Goal: Task Accomplishment & Management: Complete application form

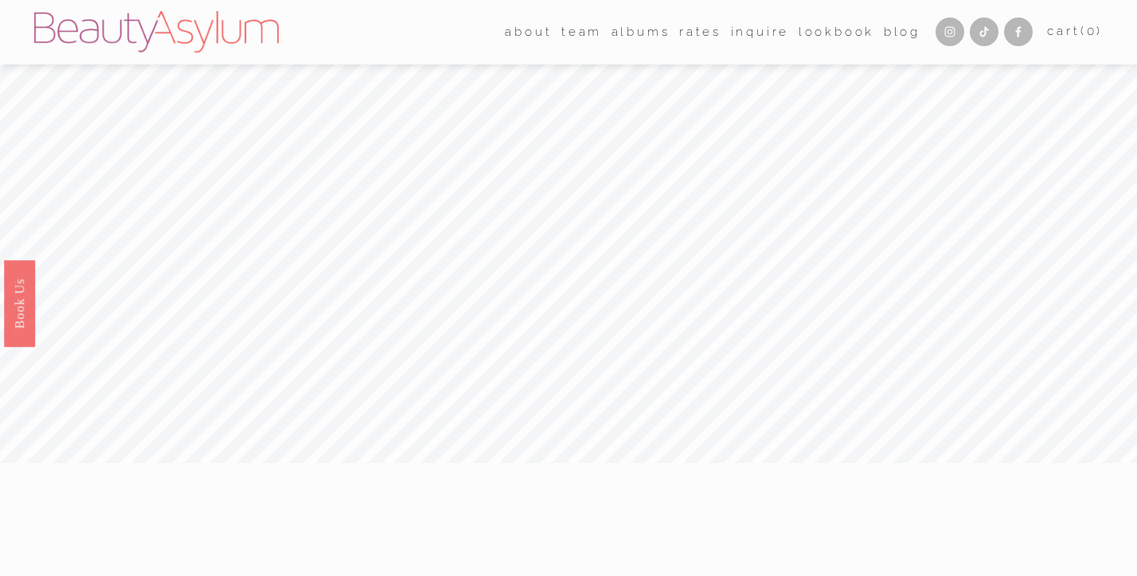
click at [0, 0] on span "Career" at bounding box center [0, 0] width 0 height 0
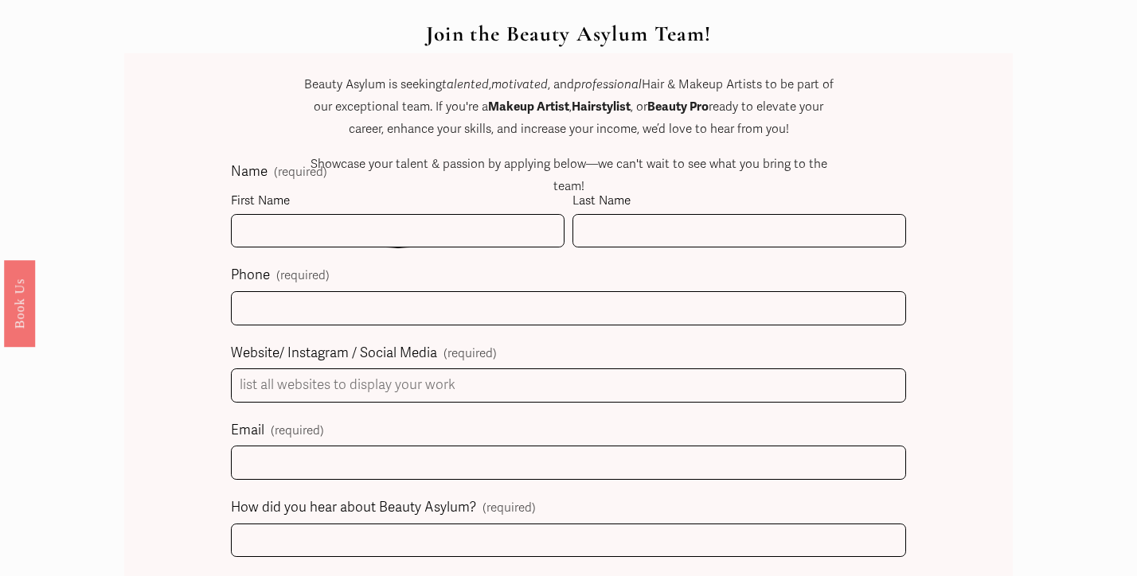
scroll to position [720, 0]
click at [497, 217] on div "Join the Beauty Asylum Team! Beauty Asylum is seeking talented , motivated , an…" at bounding box center [568, 143] width 530 height 245
click at [504, 226] on div "Join the Beauty Asylum Team! Beauty Asylum is seeking talented , motivated , an…" at bounding box center [568, 143] width 530 height 245
click at [484, 224] on div "Join the Beauty Asylum Team! Beauty Asylum is seeking talented , motivated , an…" at bounding box center [568, 143] width 530 height 245
click at [349, 189] on p "Showcase your talent & passion by applying below—we can't wait to see what you …" at bounding box center [568, 175] width 530 height 44
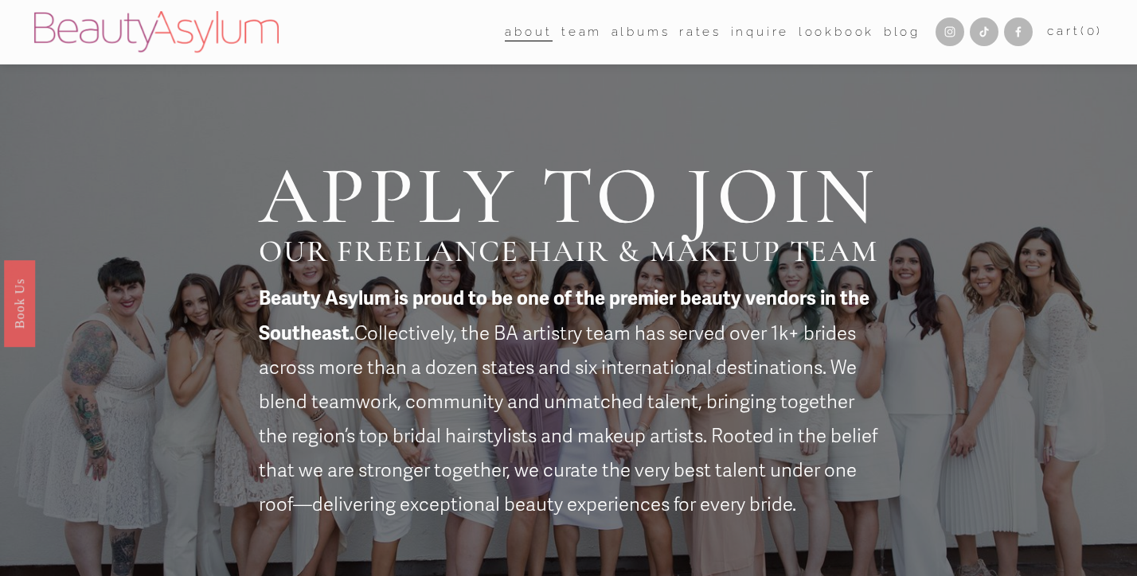
scroll to position [720, 0]
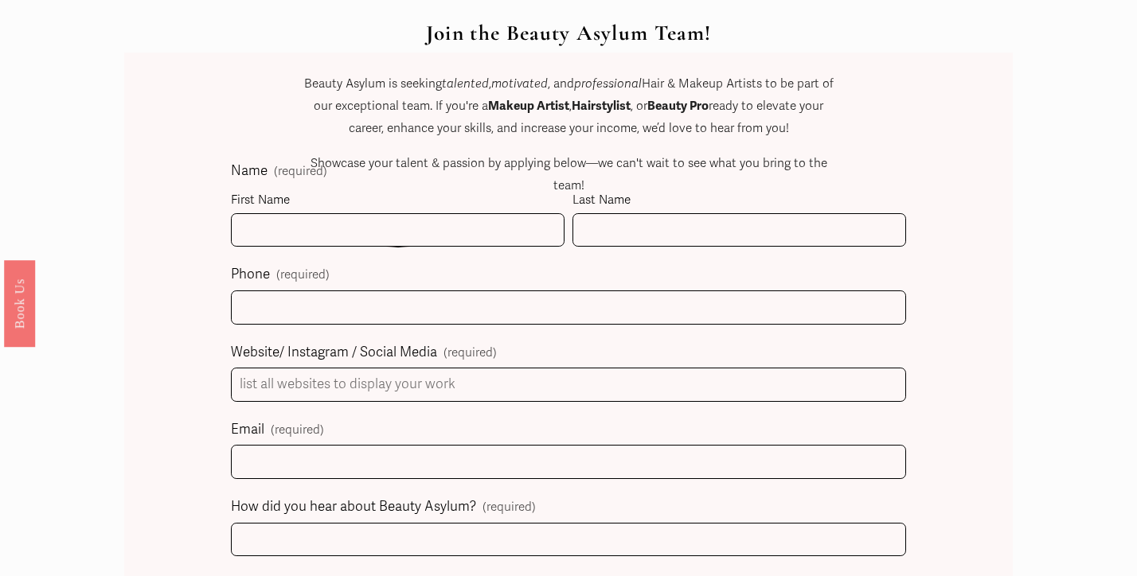
click at [531, 220] on div "Join the Beauty Asylum Team! Beauty Asylum is seeking talented , motivated , an…" at bounding box center [568, 143] width 530 height 245
click at [513, 220] on div "Join the Beauty Asylum Team! Beauty Asylum is seeking talented , motivated , an…" at bounding box center [568, 143] width 530 height 245
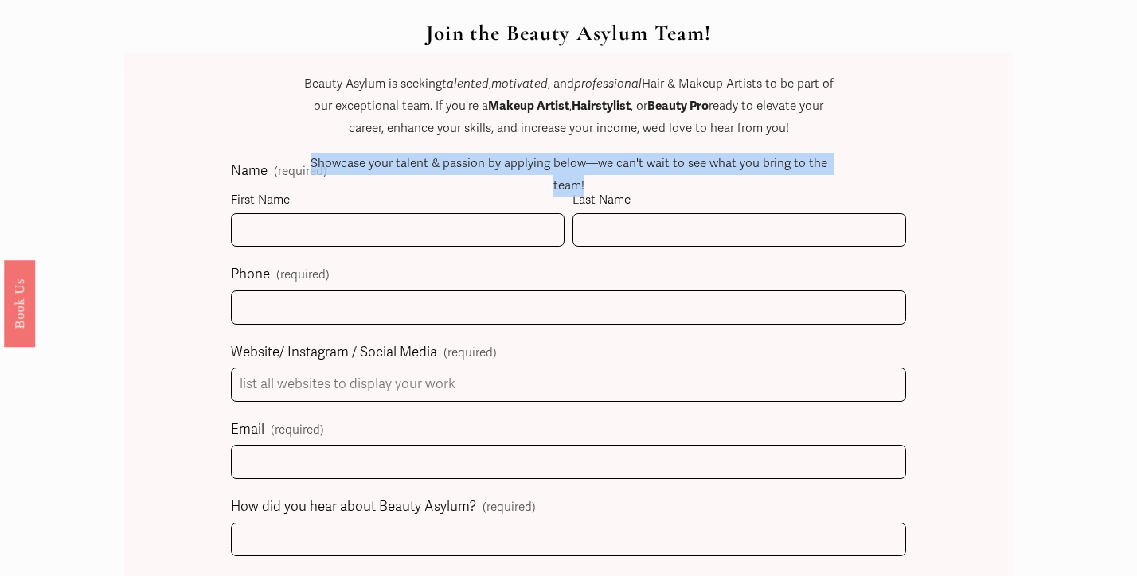
click at [513, 220] on div "Join the Beauty Asylum Team! Beauty Asylum is seeking talented , motivated , an…" at bounding box center [568, 143] width 530 height 245
click at [514, 221] on div "Join the Beauty Asylum Team! Beauty Asylum is seeking talented , motivated , an…" at bounding box center [568, 143] width 530 height 245
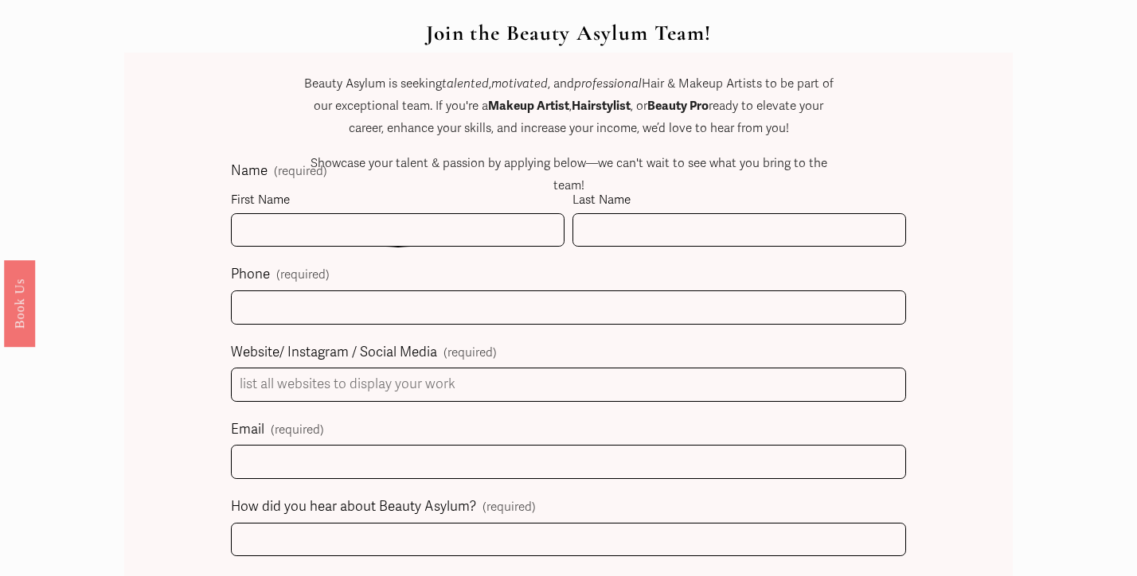
click at [490, 210] on div "Join the Beauty Asylum Team! Beauty Asylum is seeking talented , motivated , an…" at bounding box center [568, 143] width 530 height 245
click at [611, 236] on div "Join the Beauty Asylum Team! Beauty Asylum is seeking talented , motivated , an…" at bounding box center [568, 143] width 530 height 245
click at [604, 224] on div "Join the Beauty Asylum Team! Beauty Asylum is seeking talented , motivated , an…" at bounding box center [568, 143] width 530 height 245
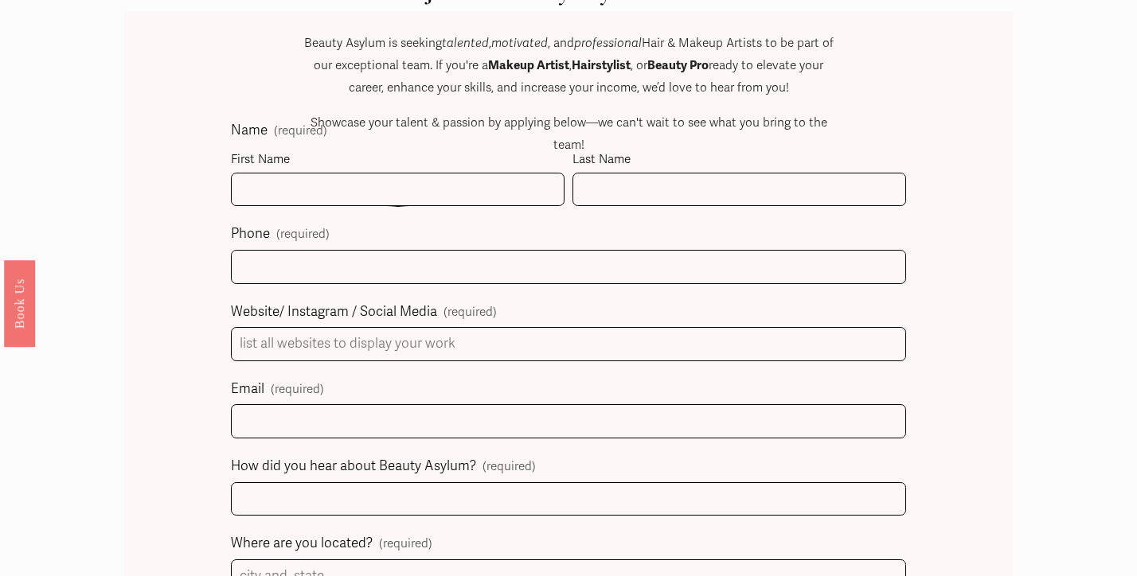
scroll to position [777, 0]
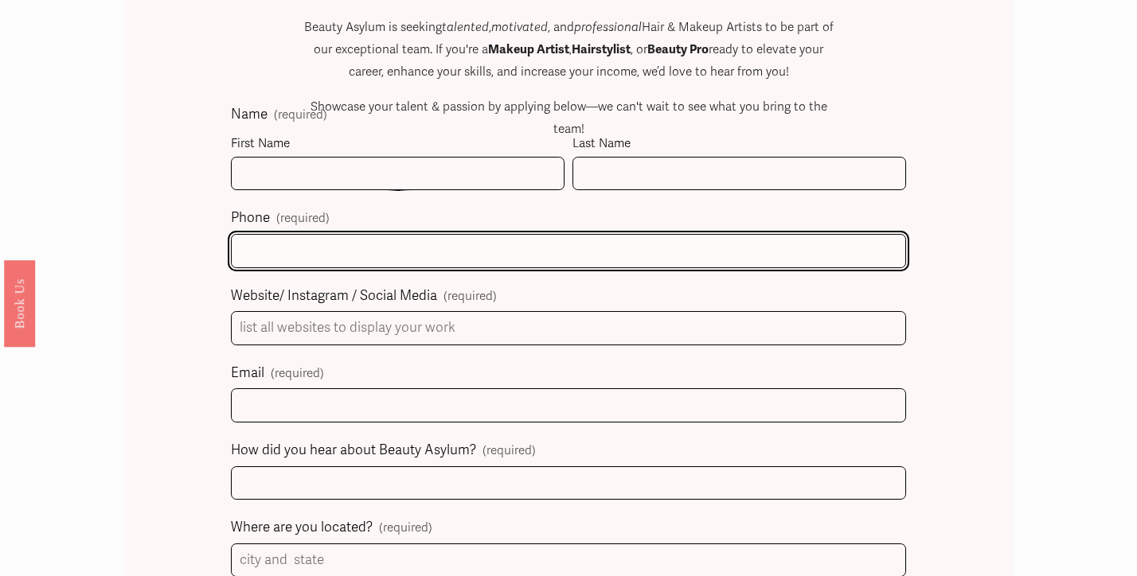
click at [398, 252] on input "text" at bounding box center [569, 251] width 676 height 34
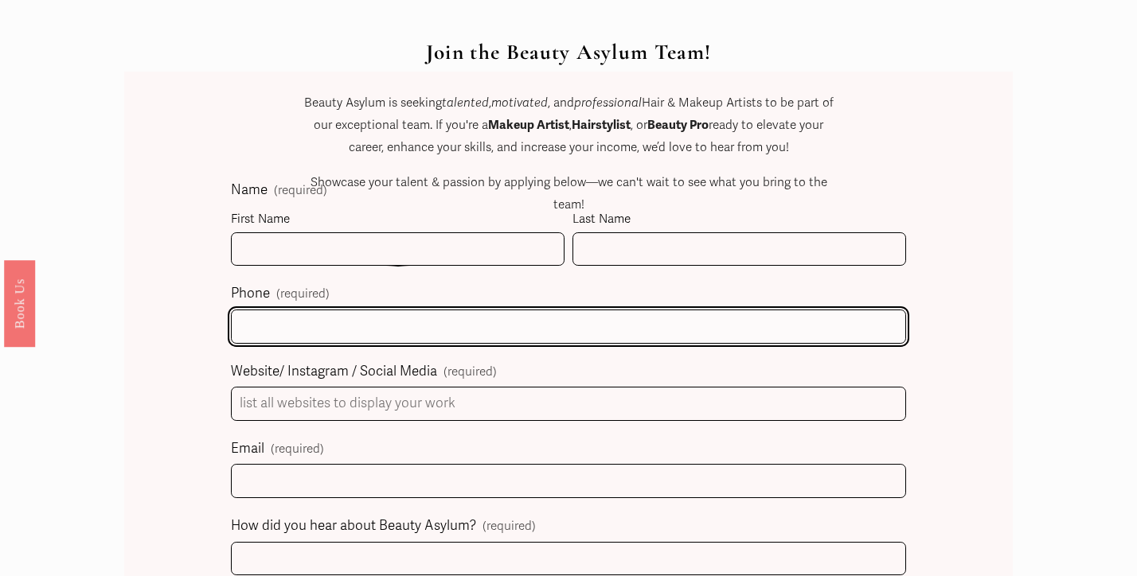
scroll to position [700, 0]
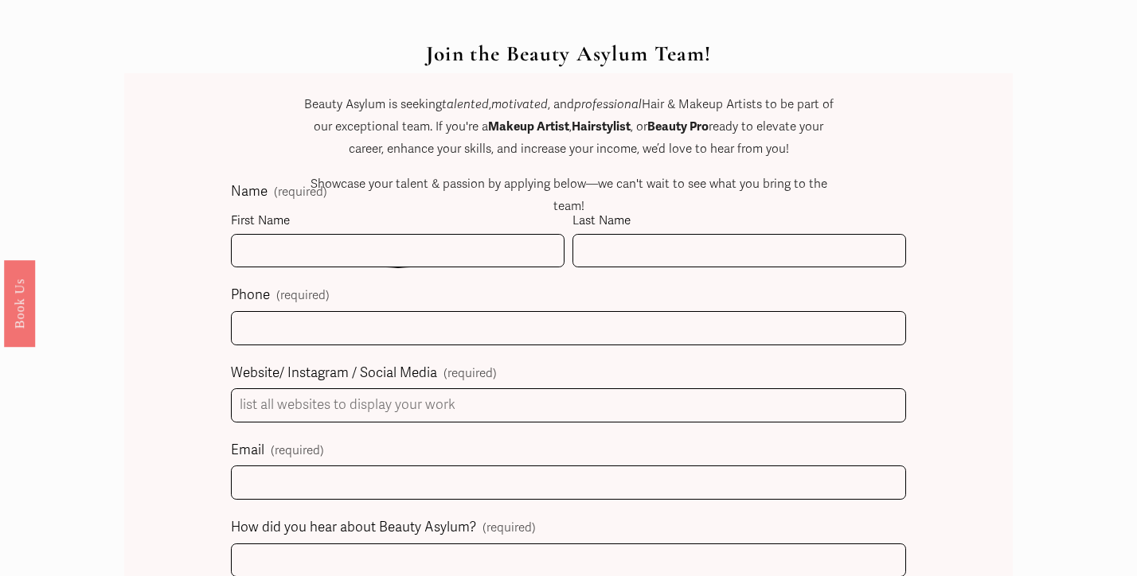
click at [378, 187] on p "Showcase your talent & passion by applying below—we can't wait to see what you …" at bounding box center [568, 196] width 530 height 44
click at [378, 178] on p "Showcase your talent & passion by applying below—we can't wait to see what you …" at bounding box center [568, 196] width 530 height 44
click at [379, 178] on p "Showcase your talent & passion by applying below—we can't wait to see what you …" at bounding box center [568, 196] width 530 height 44
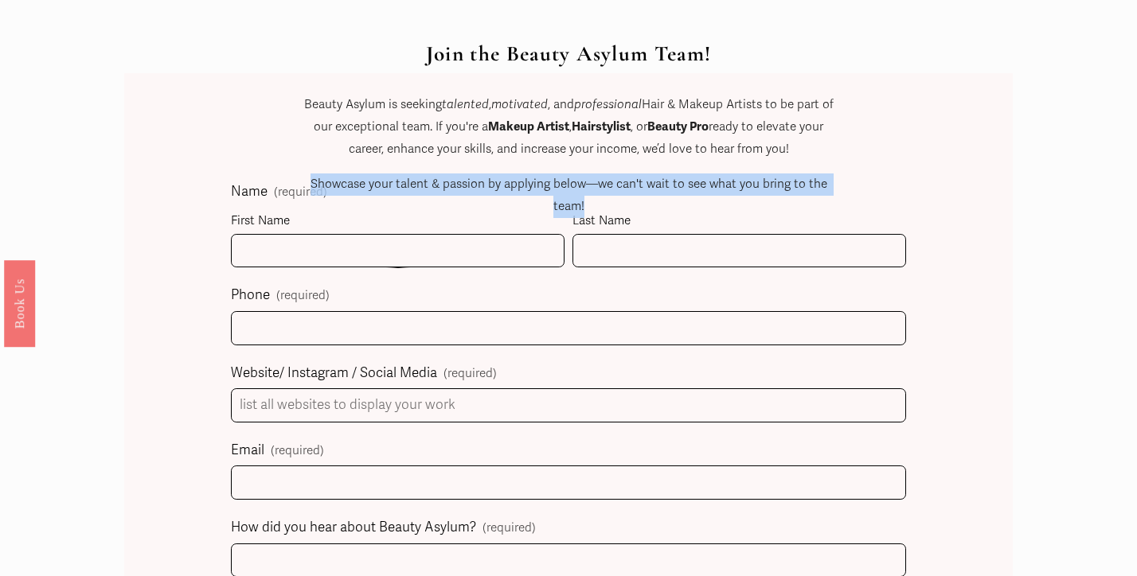
click at [379, 178] on p "Showcase your talent & passion by applying below—we can't wait to see what you …" at bounding box center [568, 196] width 530 height 44
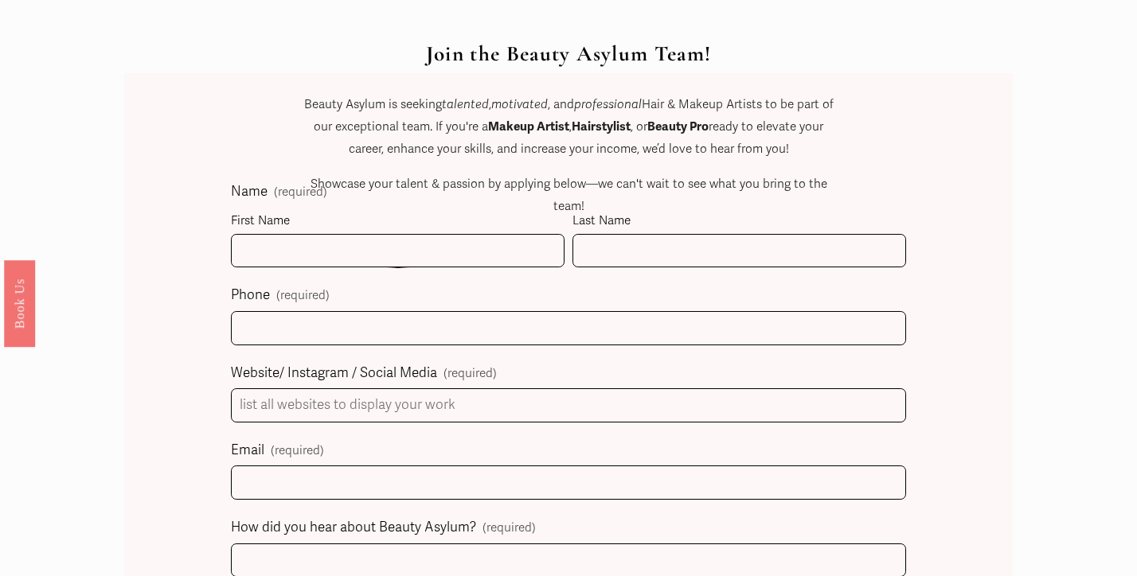
click at [381, 178] on p "Showcase your talent & passion by applying below—we can't wait to see what you …" at bounding box center [568, 196] width 530 height 44
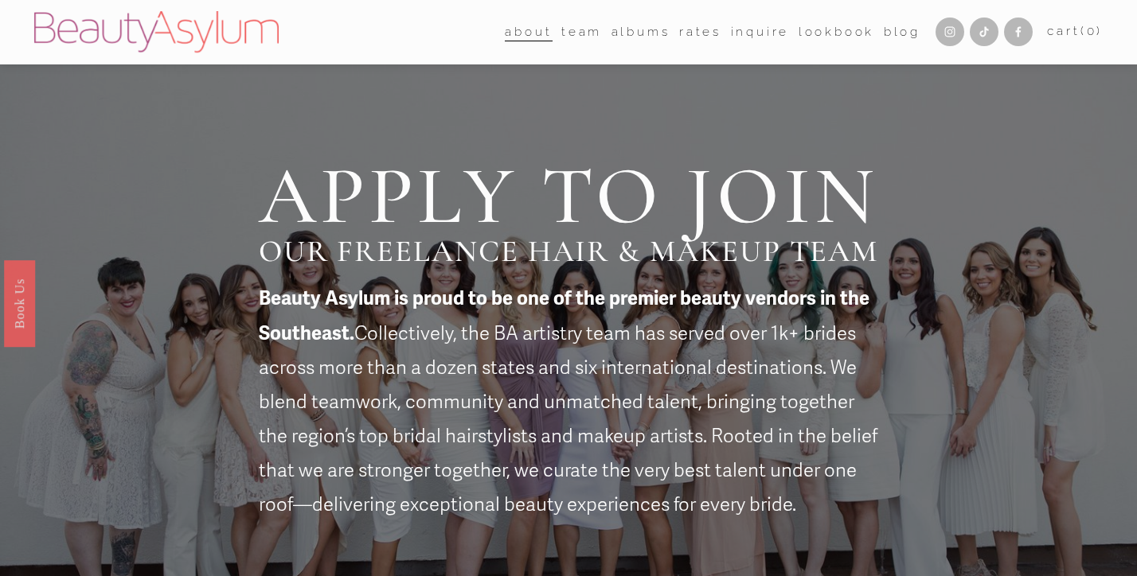
scroll to position [0, 0]
click at [509, 45] on div "about Career Coming Soon Meet Jessica" at bounding box center [477, 31] width 886 height 41
click at [514, 30] on span "about" at bounding box center [528, 32] width 47 height 22
click at [0, 0] on span "Career" at bounding box center [0, 0] width 0 height 0
click at [0, 0] on link "Charlotte" at bounding box center [0, 0] width 0 height 0
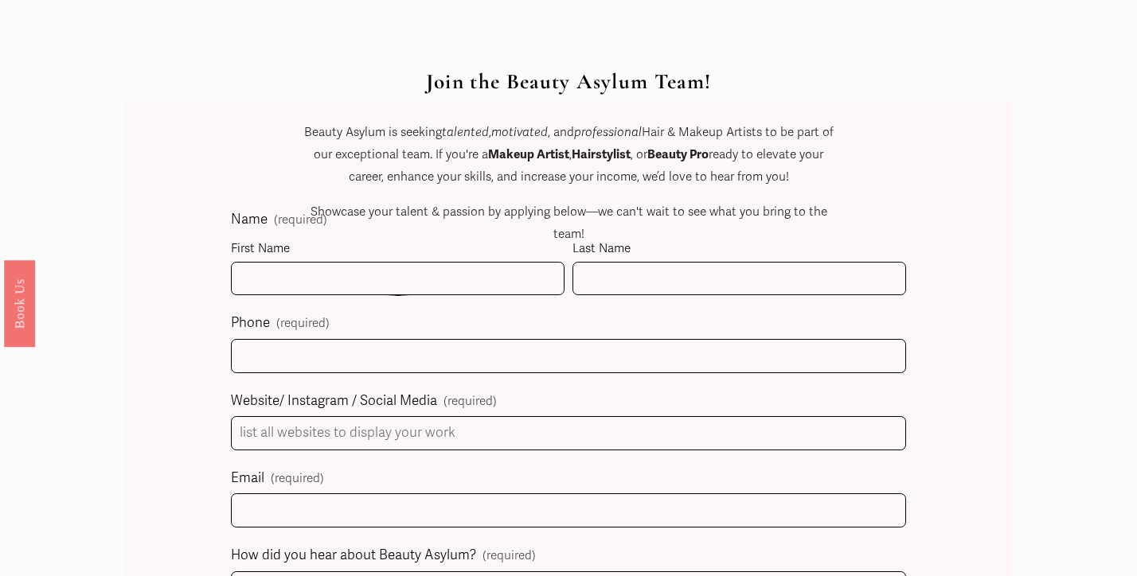
scroll to position [677, 0]
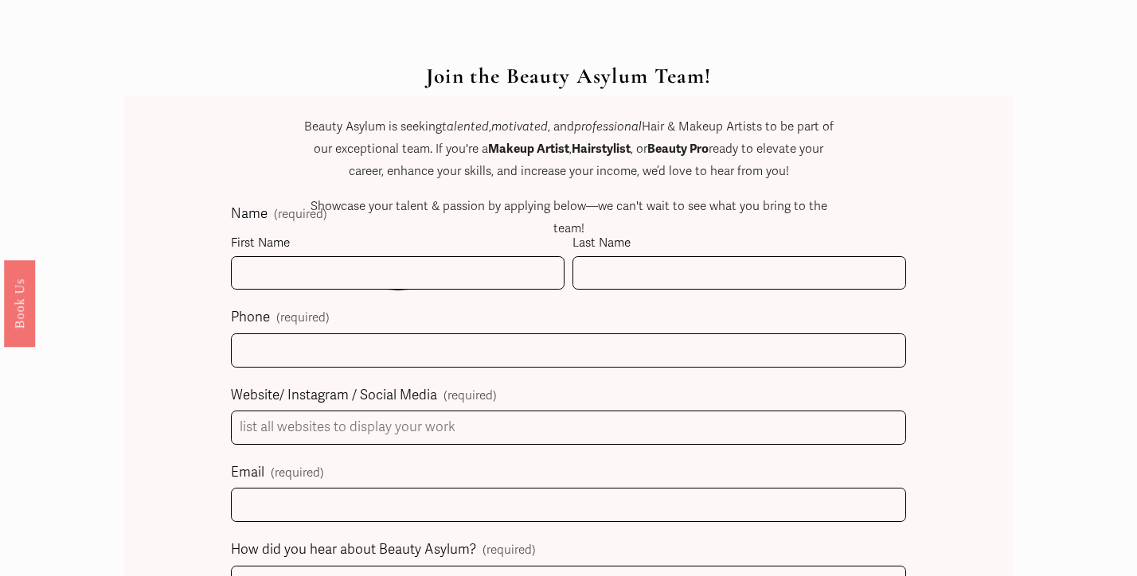
click at [447, 267] on div "Join the Beauty Asylum Team! Beauty Asylum is seeking talented , motivated , an…" at bounding box center [568, 186] width 530 height 245
click at [606, 277] on div "Join the Beauty Asylum Team! Beauty Asylum is seeking talented , motivated , an…" at bounding box center [568, 186] width 530 height 245
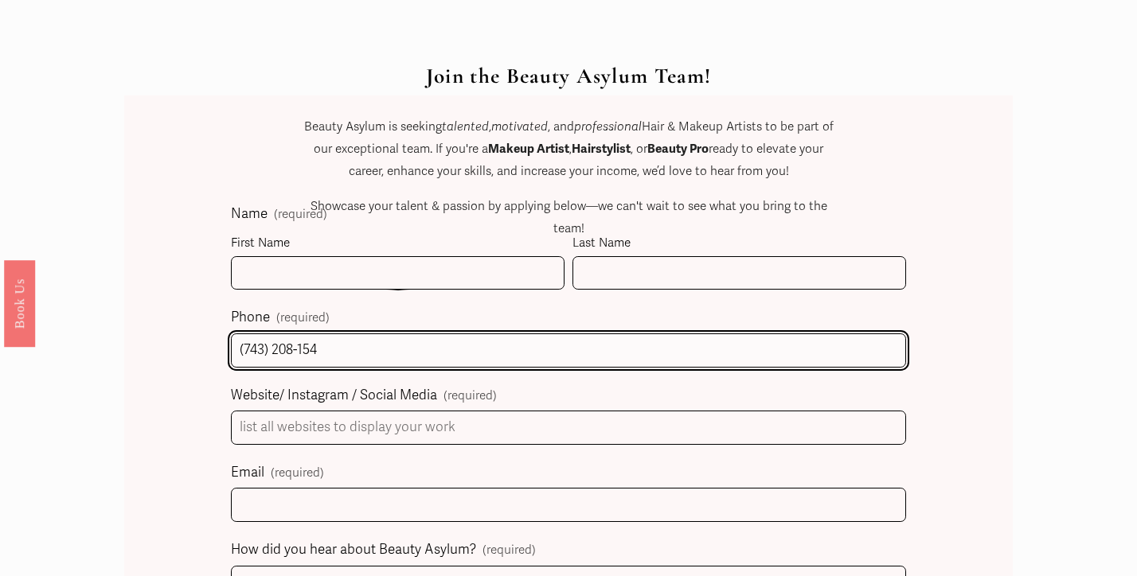
type input "[PHONE_NUMBER]"
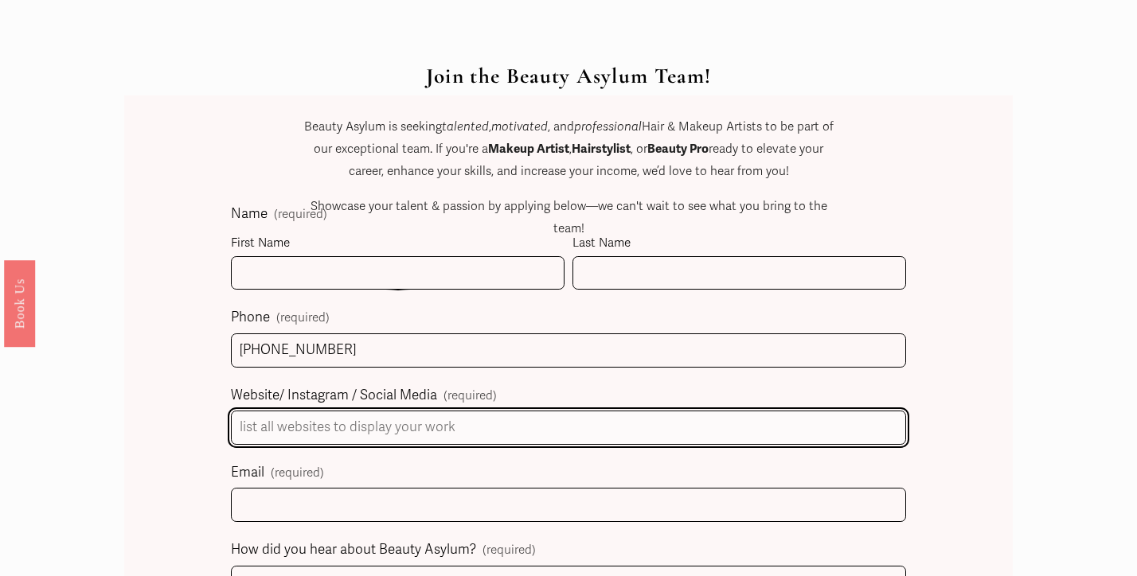
click at [521, 411] on input "Website/ Instagram / Social Media (required)" at bounding box center [569, 428] width 676 height 34
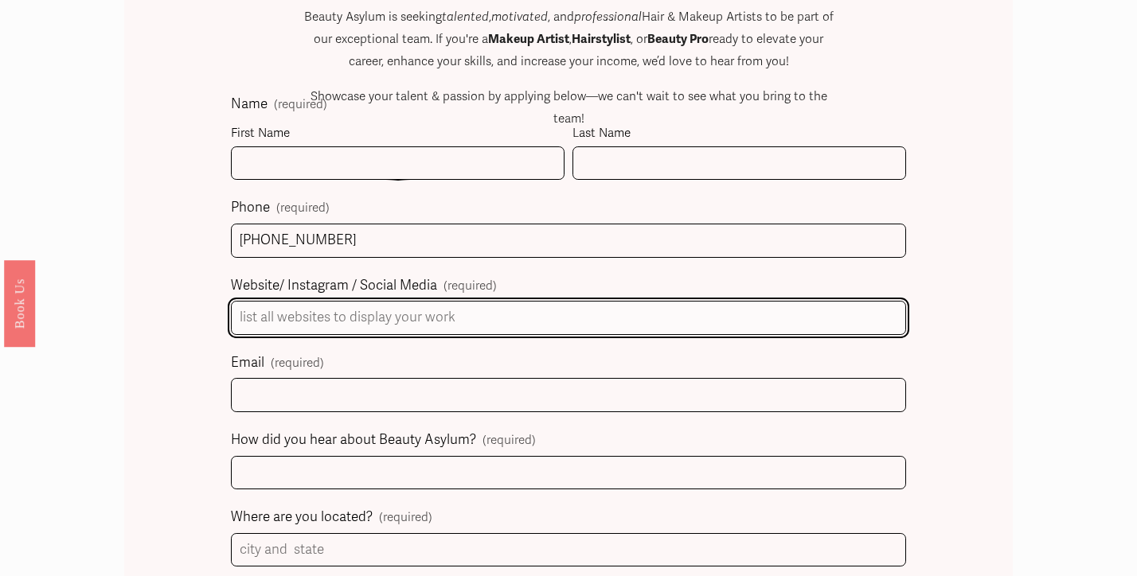
scroll to position [804, 0]
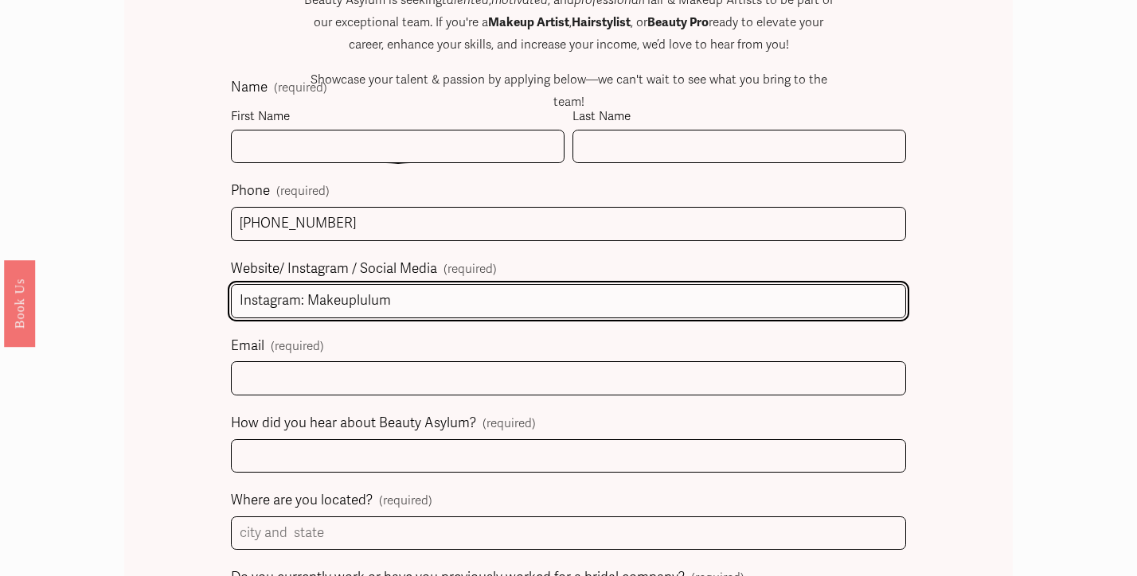
type input "Instagram: Makeuplulum"
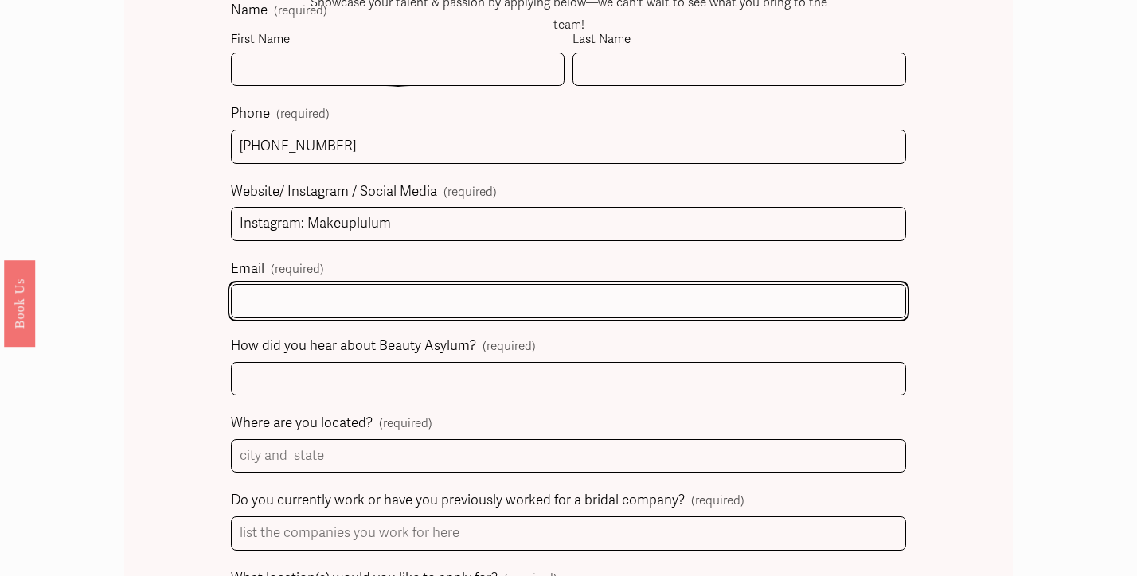
scroll to position [907, 0]
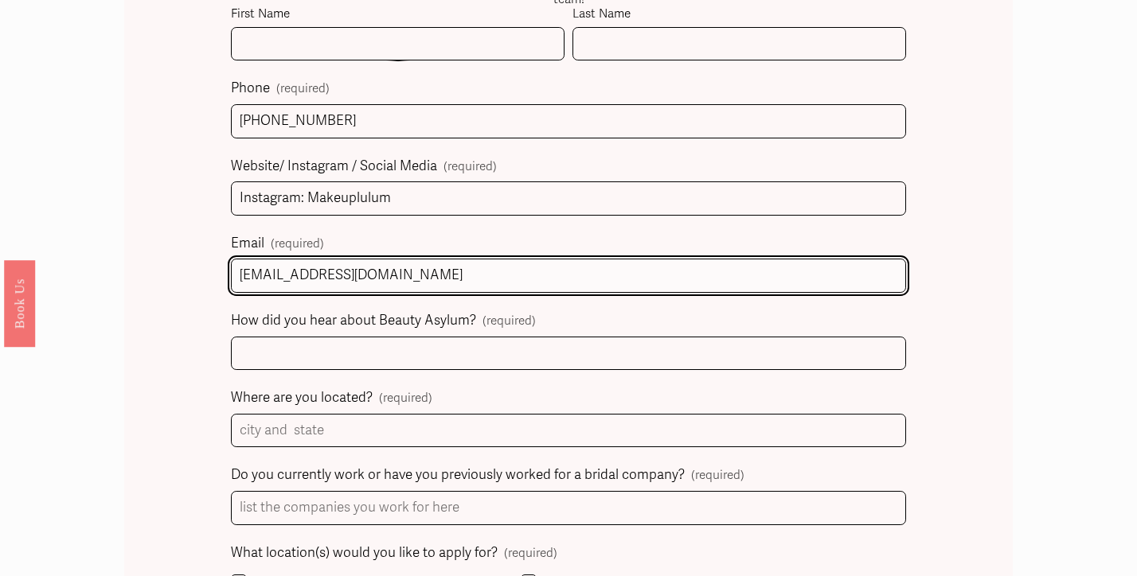
type input "[EMAIL_ADDRESS][DOMAIN_NAME]"
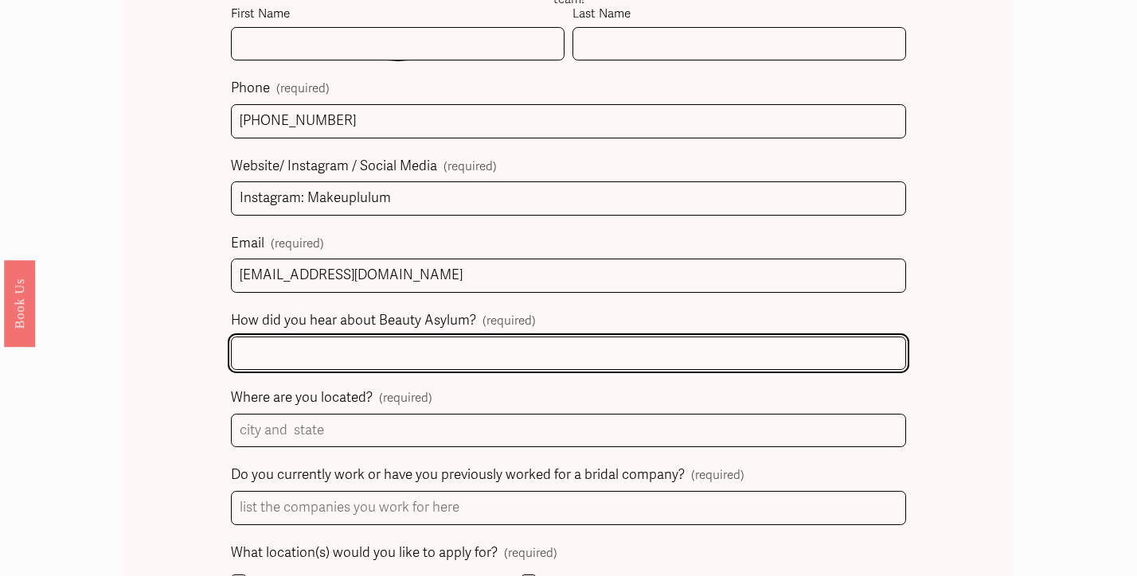
click at [533, 338] on input "How did you hear about Beauty Asylum? (required)" at bounding box center [569, 354] width 676 height 34
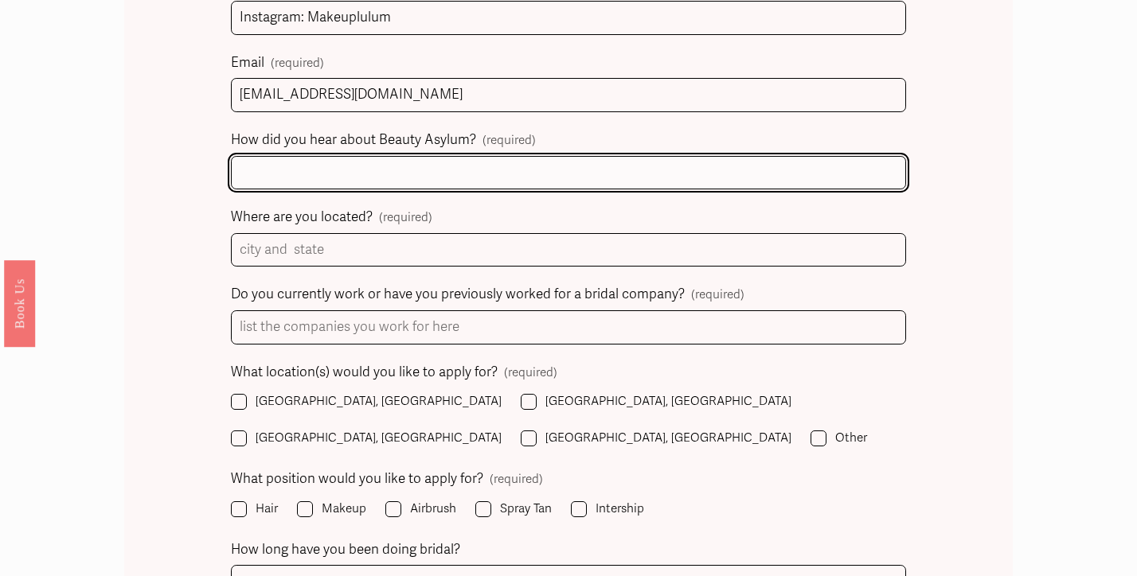
scroll to position [1093, 0]
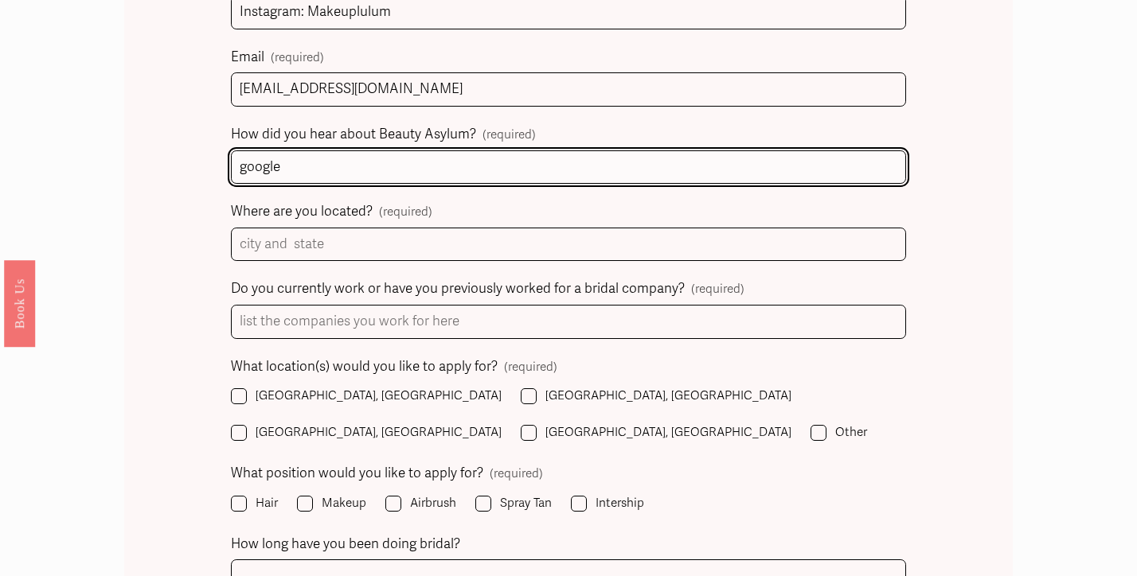
type input "google"
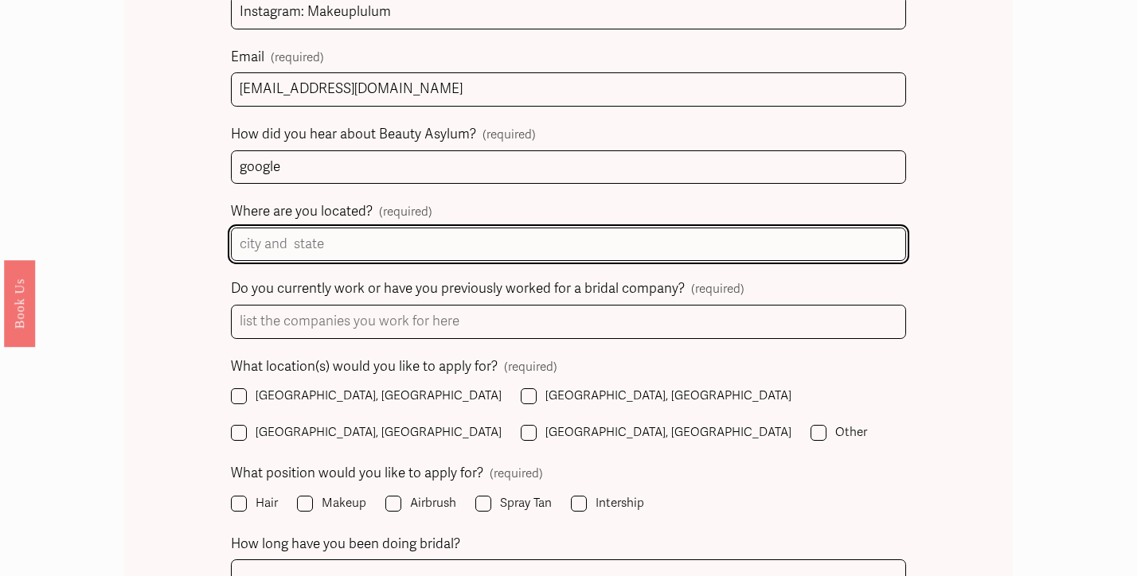
scroll to position [1157, 0]
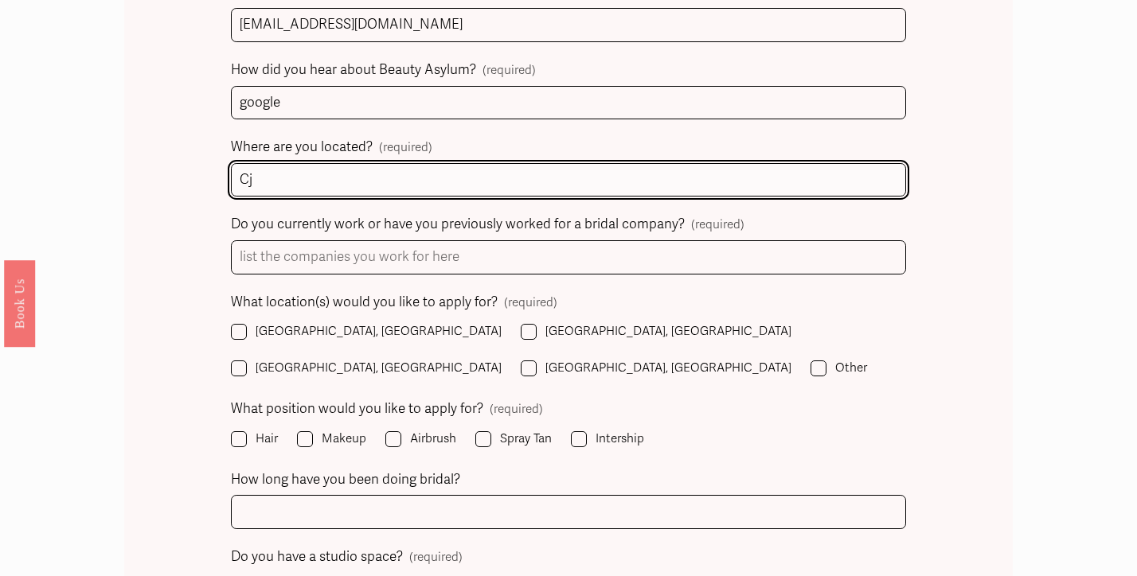
type input "C"
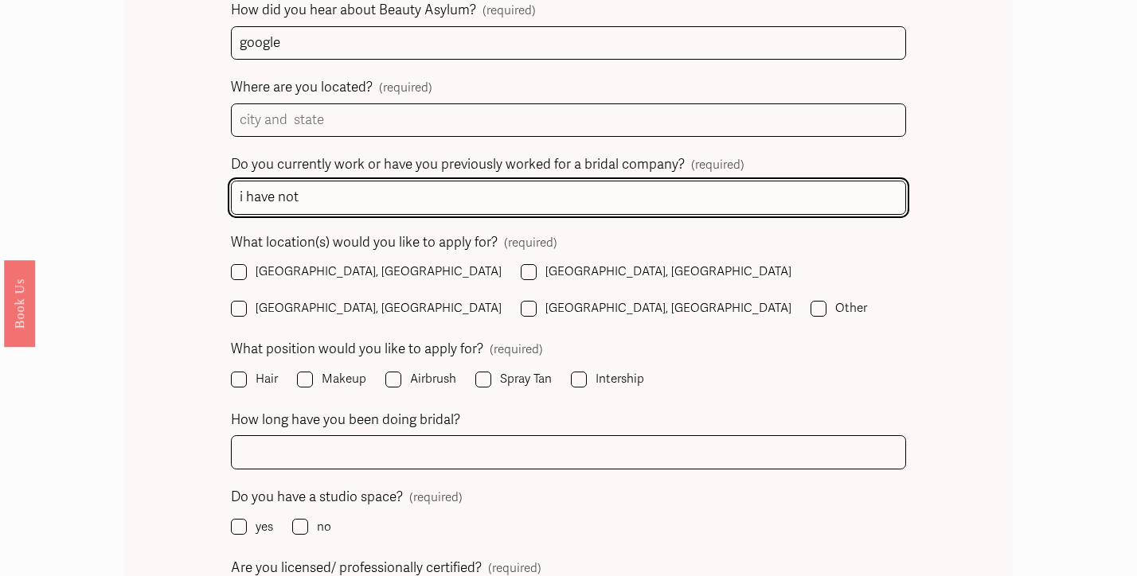
scroll to position [1225, 0]
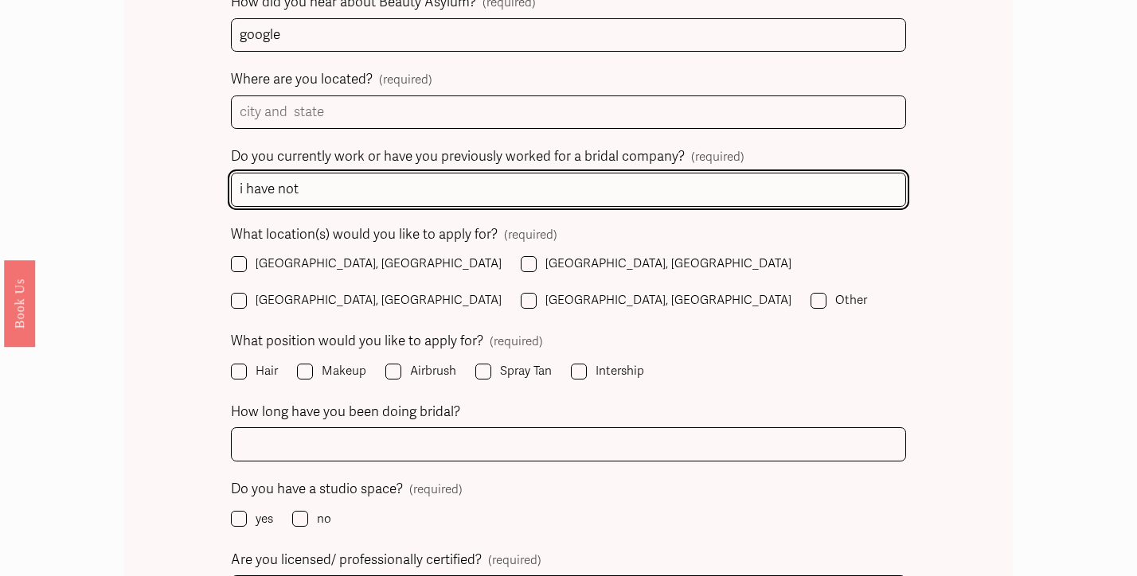
type input "i have not"
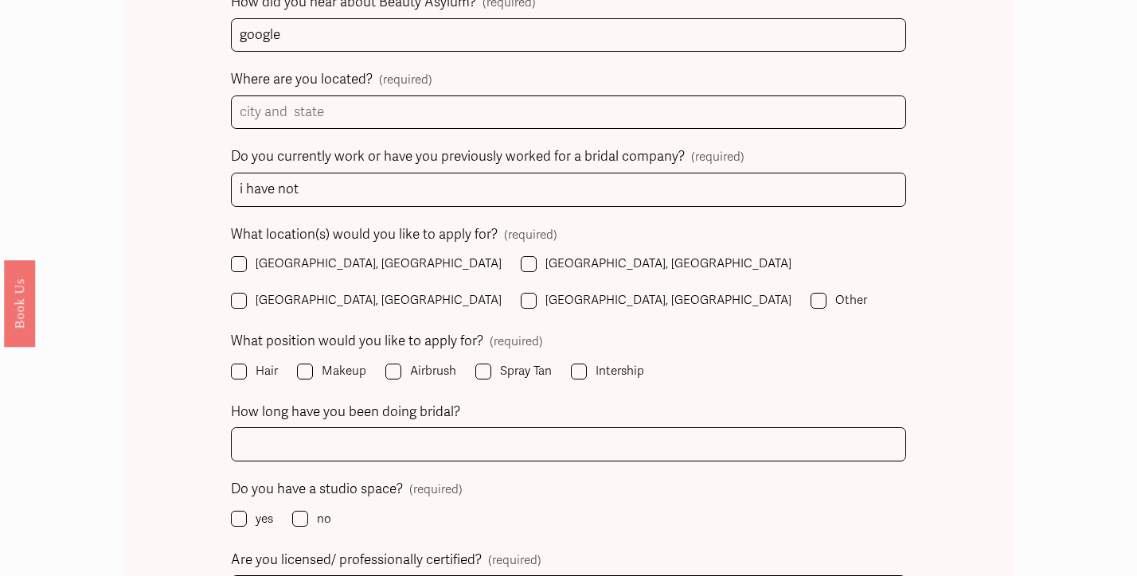
click at [235, 256] on input "[GEOGRAPHIC_DATA], [GEOGRAPHIC_DATA]" at bounding box center [239, 264] width 16 height 16
checkbox input "true"
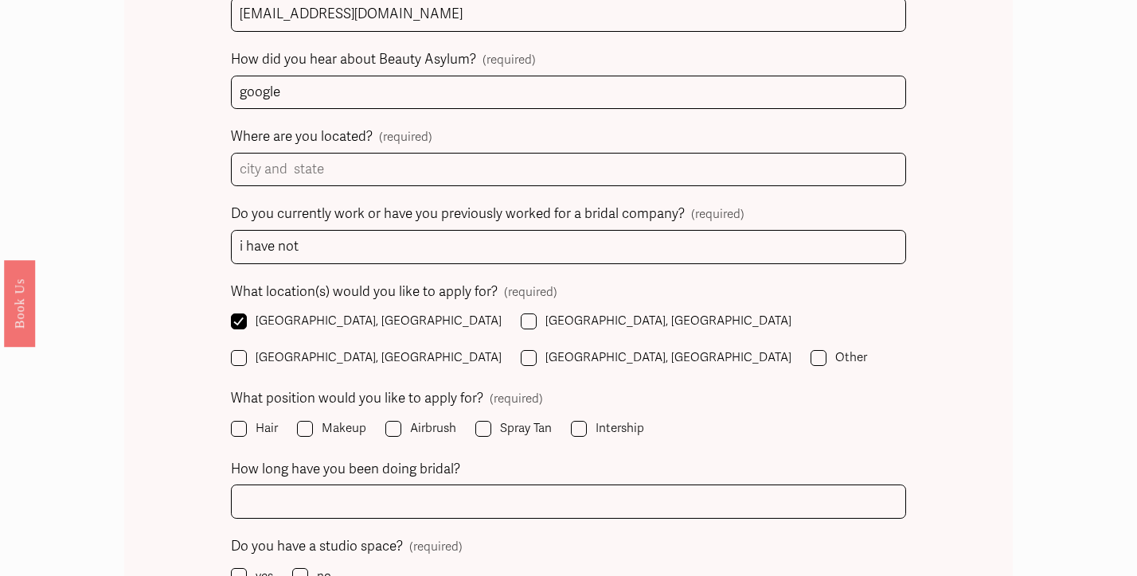
scroll to position [1158, 0]
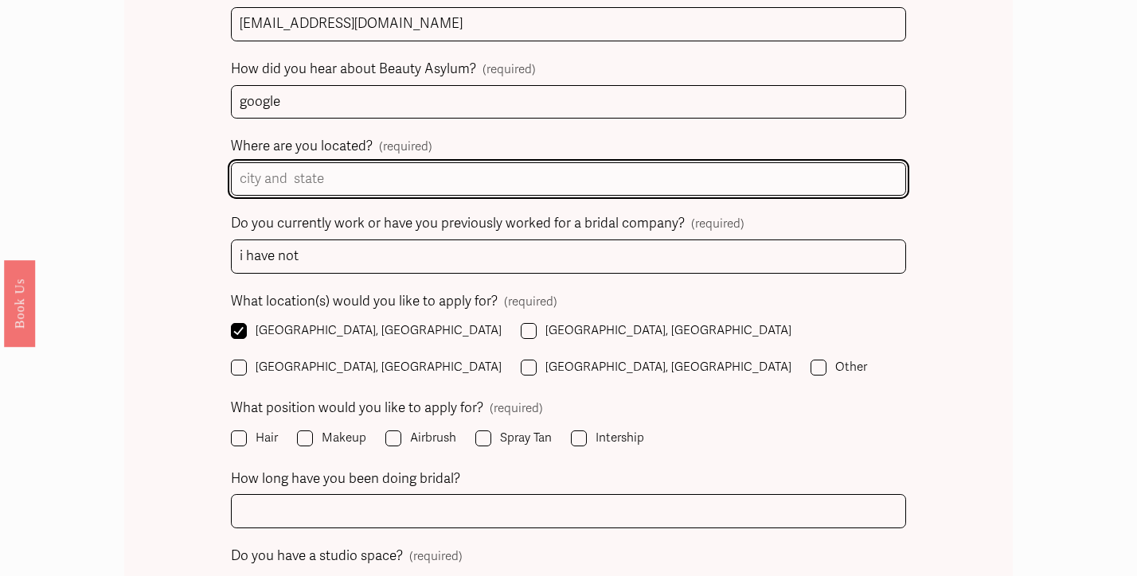
click at [339, 173] on input "Where are you located? (required)" at bounding box center [569, 179] width 676 height 34
type input "V"
type input "Burlington Nc"
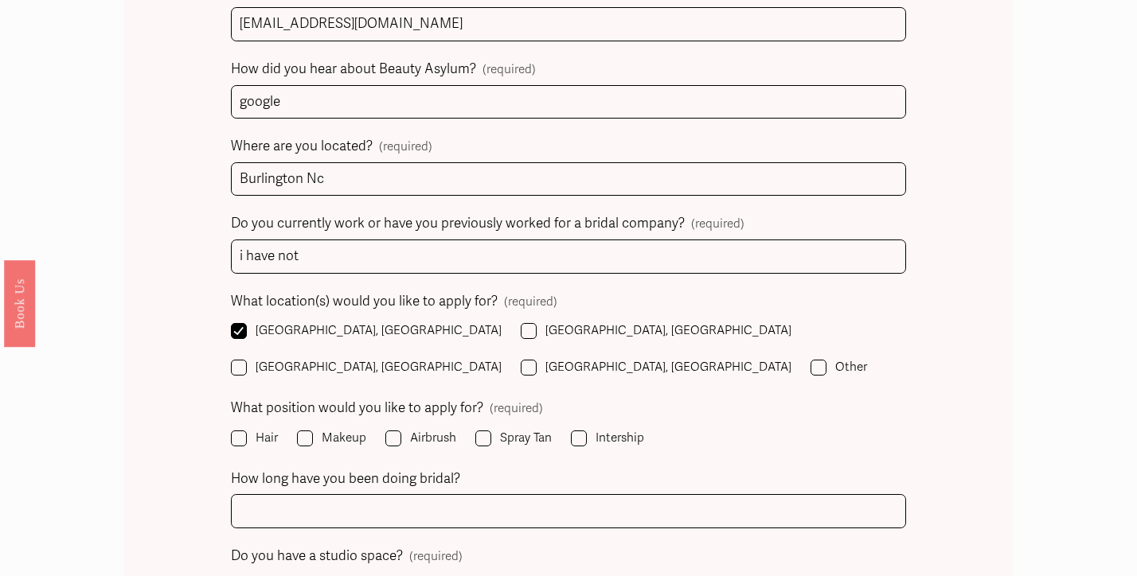
click at [162, 179] on div "Name (required) First Name Last Name Phone (required) [PHONE_NUMBER] Website/ I…" at bounding box center [568, 499] width 889 height 1768
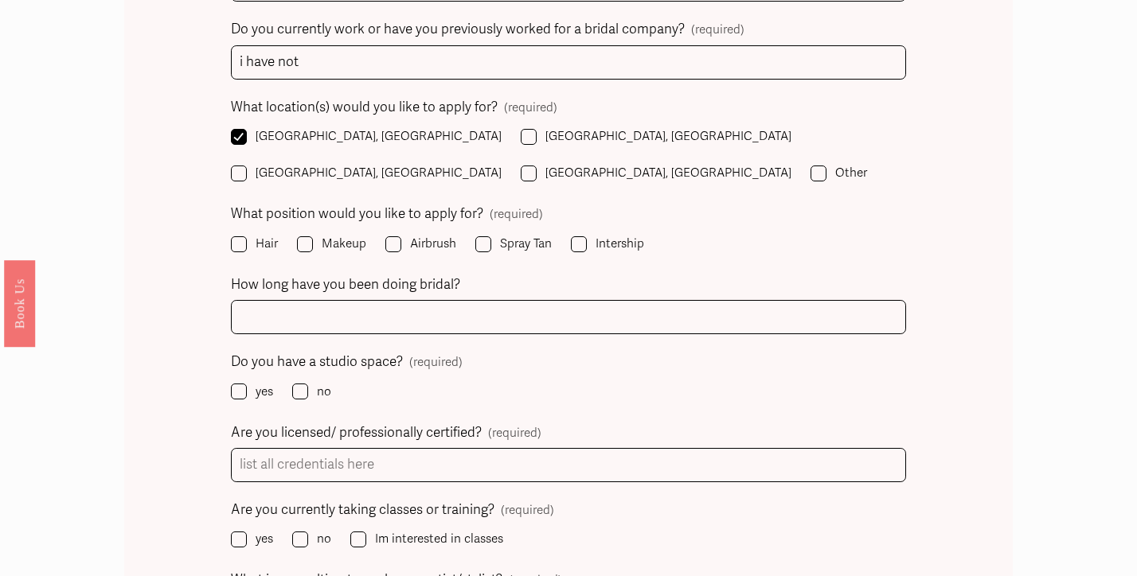
scroll to position [1439, 0]
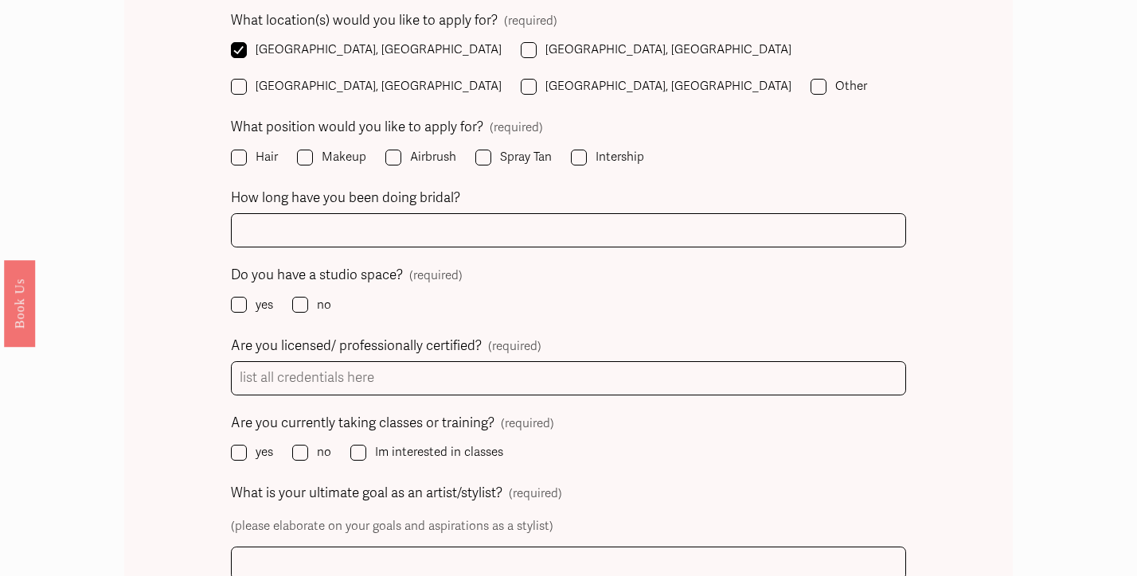
click at [312, 150] on input "Makeup" at bounding box center [305, 158] width 16 height 16
checkbox input "true"
click at [236, 150] on input "Hair" at bounding box center [239, 158] width 16 height 16
checkbox input "true"
click at [572, 150] on input "Intership" at bounding box center [579, 158] width 16 height 16
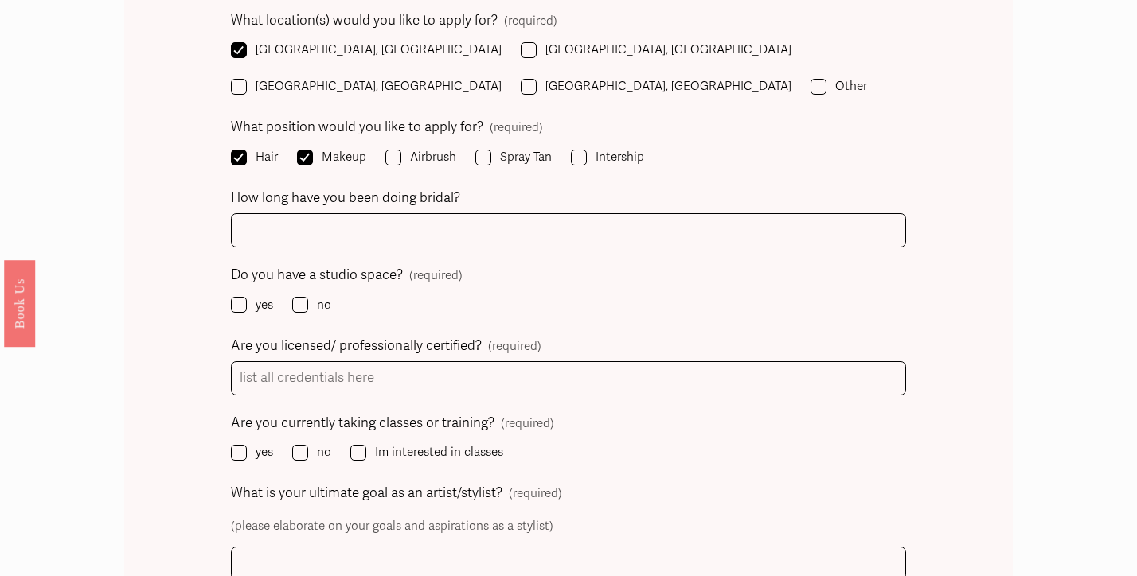
checkbox input "true"
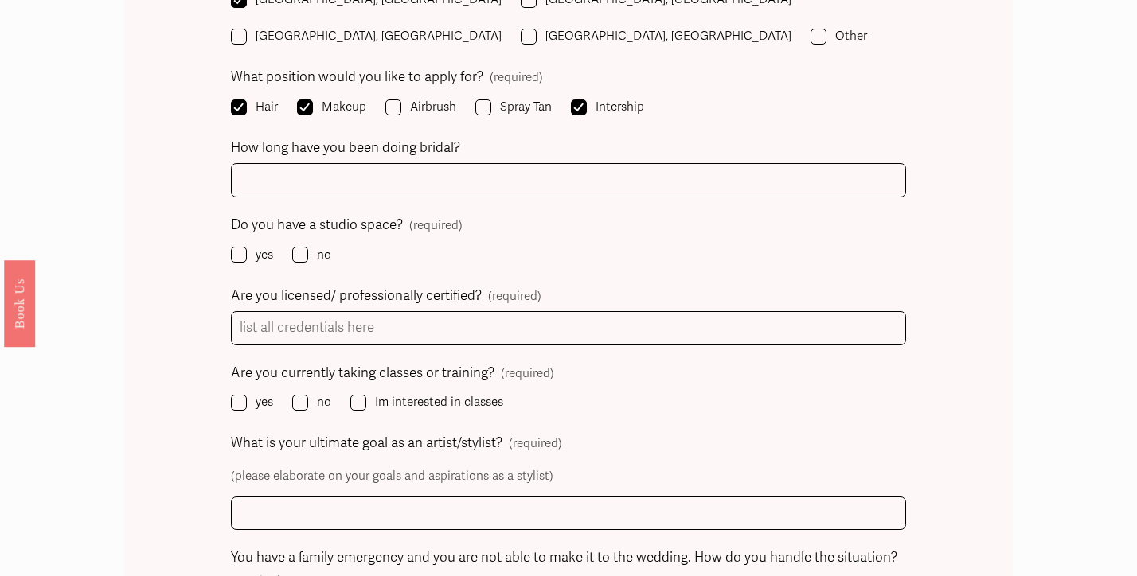
scroll to position [1496, 0]
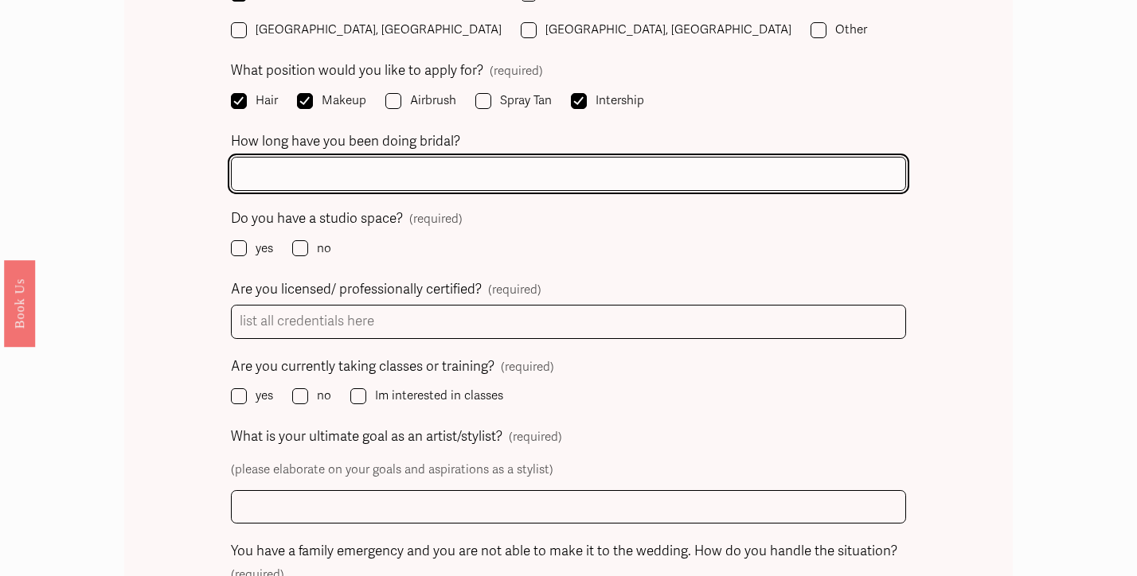
click at [440, 157] on input "How long have you been doing bridal?" at bounding box center [569, 174] width 676 height 34
type input "1 year"
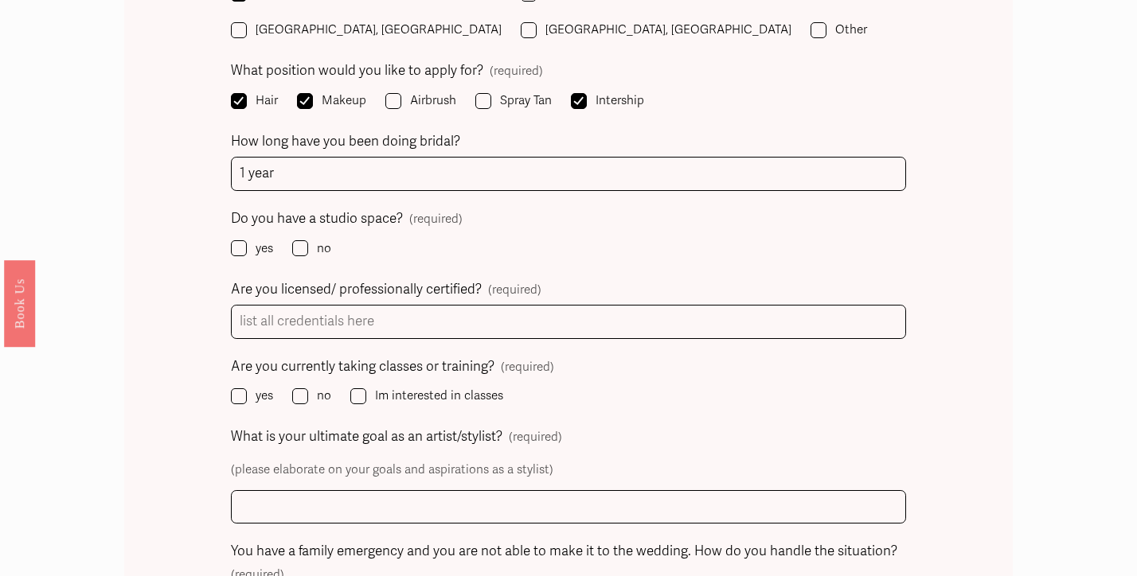
click at [300, 240] on input "no" at bounding box center [300, 248] width 16 height 16
checkbox input "true"
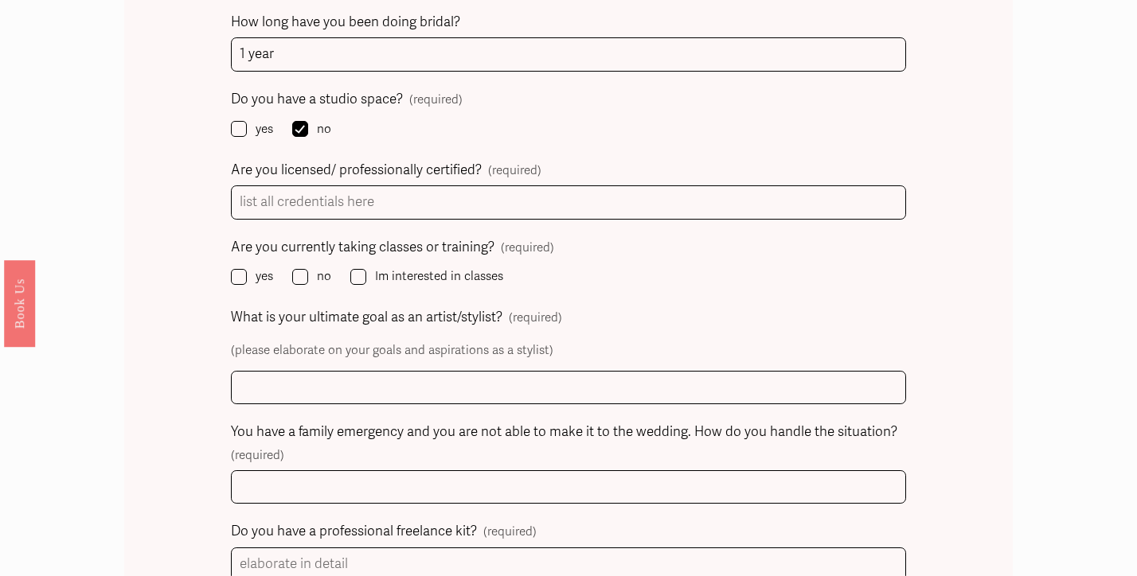
scroll to position [1607, 0]
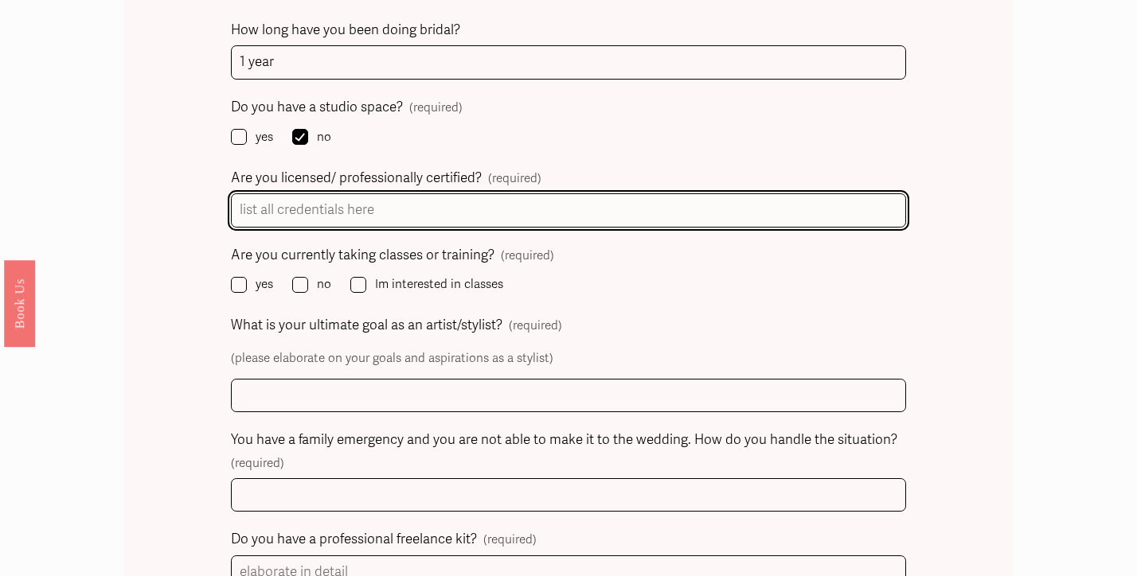
click at [388, 193] on input "Are you licensed/ professionally certified? (required)" at bounding box center [569, 210] width 676 height 34
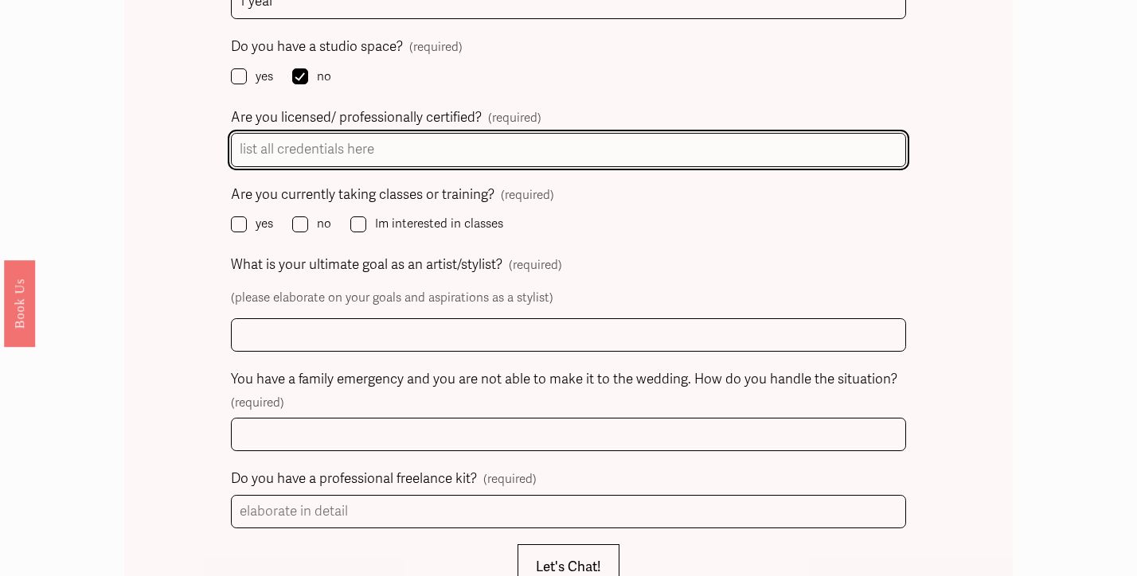
scroll to position [1669, 0]
type input "Im certified, working on my license"
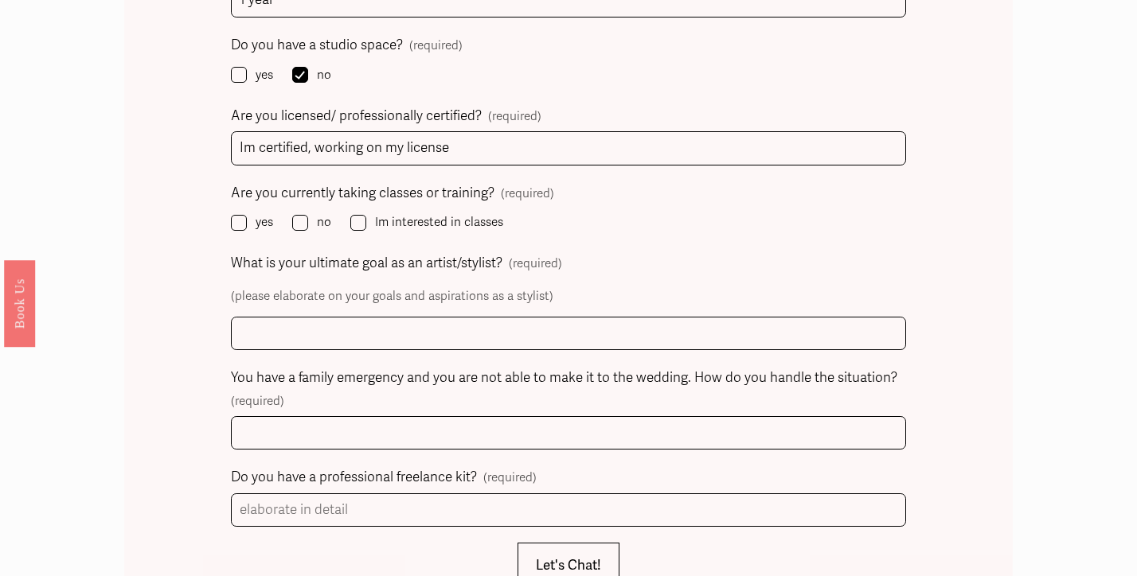
click at [248, 212] on label "yes" at bounding box center [253, 223] width 45 height 22
click at [247, 215] on input "yes" at bounding box center [239, 223] width 16 height 16
checkbox input "true"
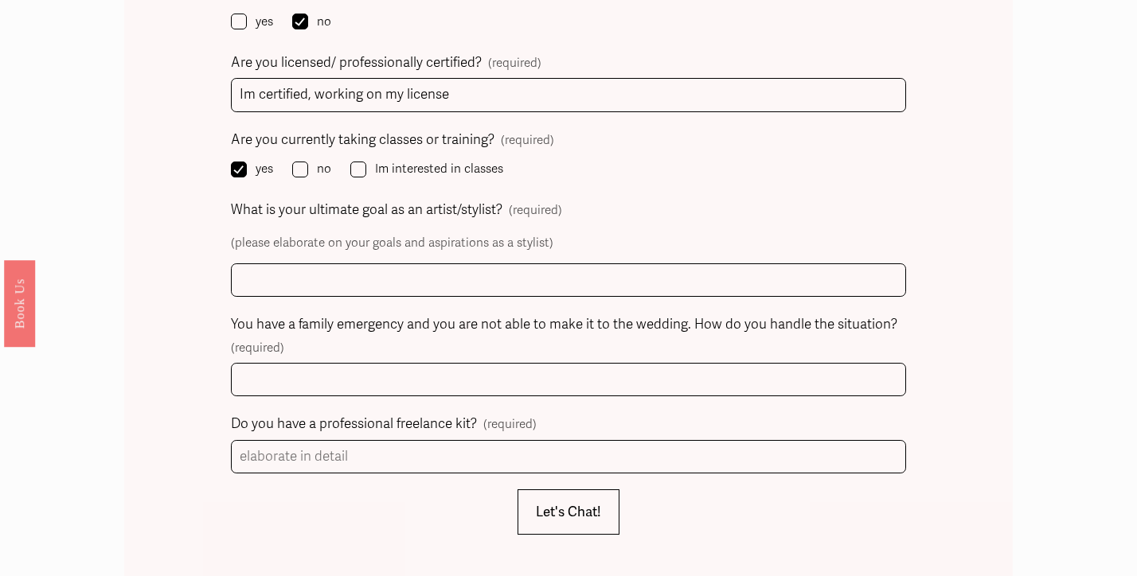
scroll to position [1740, 0]
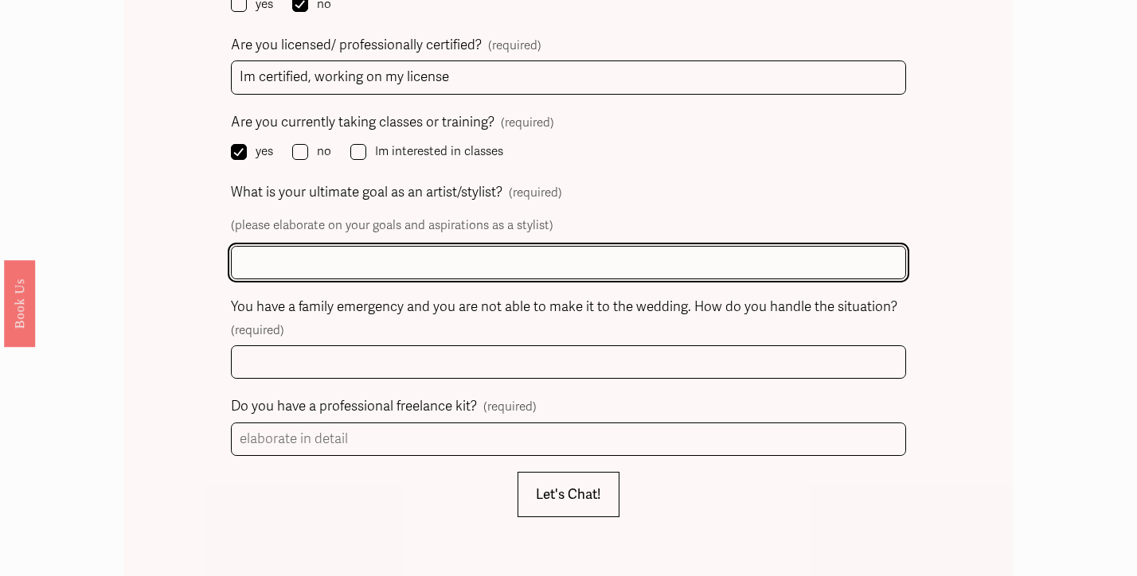
click at [330, 246] on input "What is your ultimate goal as an artist/stylist? (required)" at bounding box center [569, 263] width 676 height 34
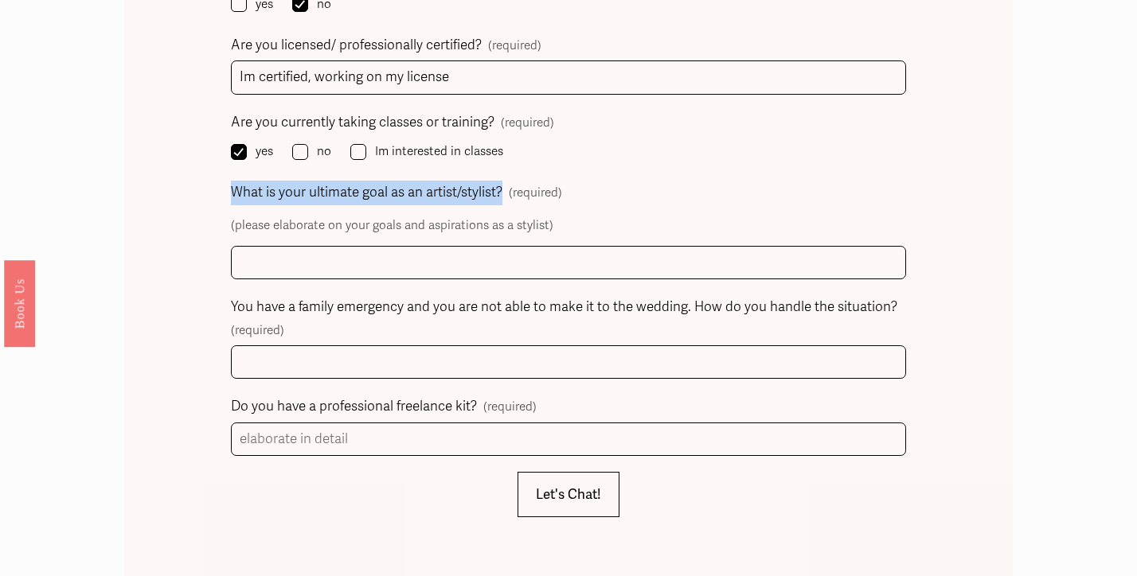
drag, startPoint x: 224, startPoint y: 131, endPoint x: 501, endPoint y: 127, distance: 277.0
click at [451, 181] on span "What is your ultimate goal as an artist/stylist?" at bounding box center [366, 193] width 271 height 25
click at [451, 246] on input "What is your ultimate goal as an artist/stylist? (required)" at bounding box center [569, 263] width 676 height 34
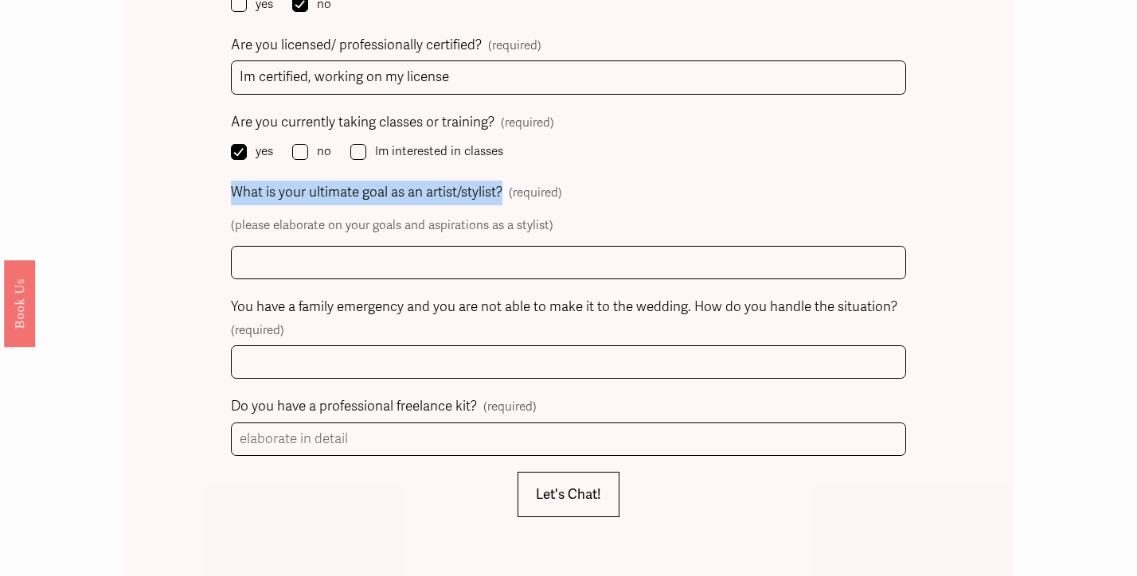
drag, startPoint x: 229, startPoint y: 129, endPoint x: 501, endPoint y: 131, distance: 271.4
click at [442, 181] on span "What is your ultimate goal as an artist/stylist?" at bounding box center [366, 193] width 271 height 25
click at [442, 246] on input "What is your ultimate goal as an artist/stylist? (required)" at bounding box center [569, 263] width 676 height 34
drag, startPoint x: 228, startPoint y: 135, endPoint x: 507, endPoint y: 140, distance: 279.4
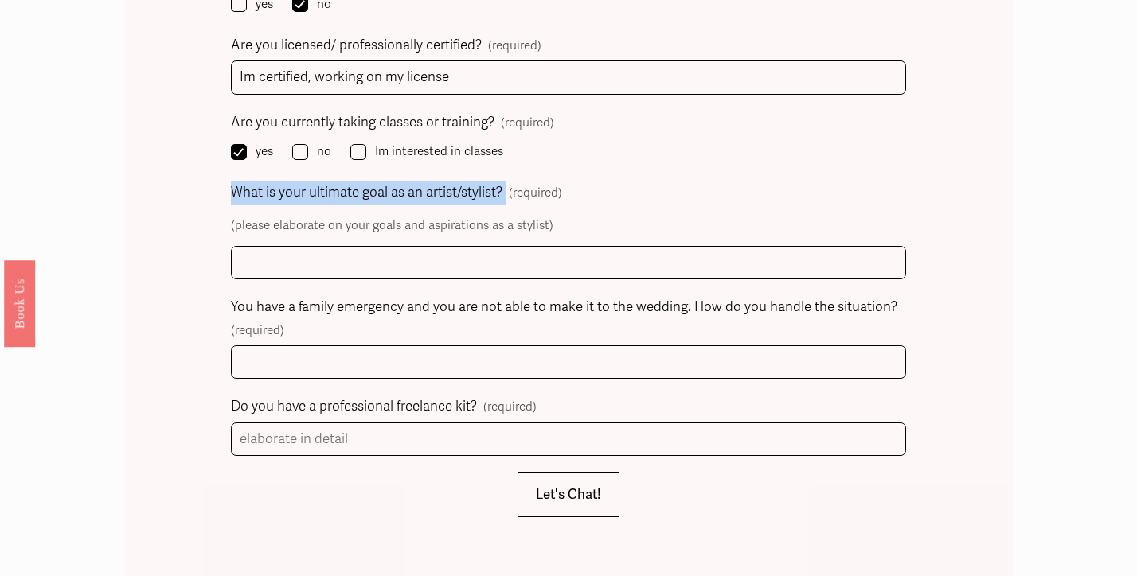
copy span "What is your ultimate goal as an artist/stylist?"
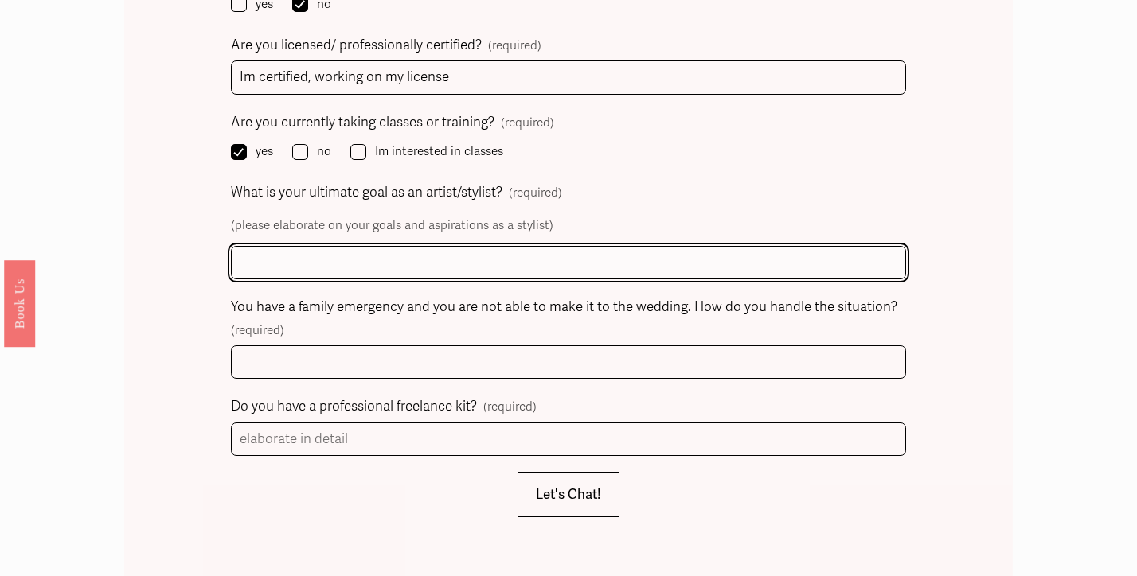
click at [523, 246] on input "What is your ultimate goal as an artist/stylist? (required)" at bounding box center [569, 263] width 676 height 34
paste input "My ultimate goal as a stylist and artist is to help people feel confident, seen…"
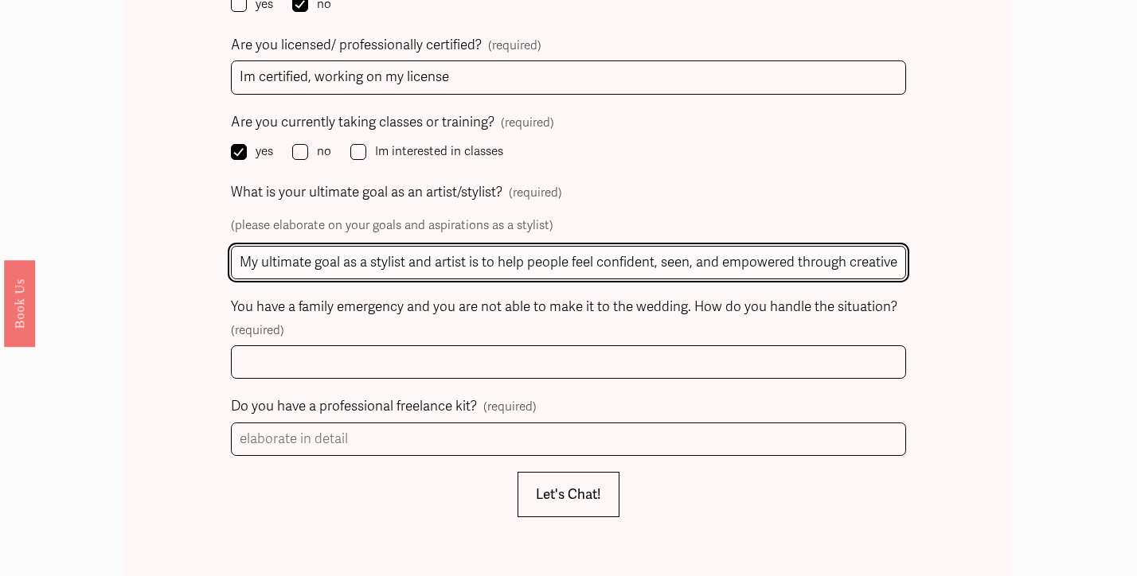
click at [783, 246] on input "My ultimate goal as a stylist and artist is to help people feel confident, seen…" at bounding box center [569, 263] width 676 height 34
type input "My ultimate goal as a stylist and artist is to help people feel confident, seen…"
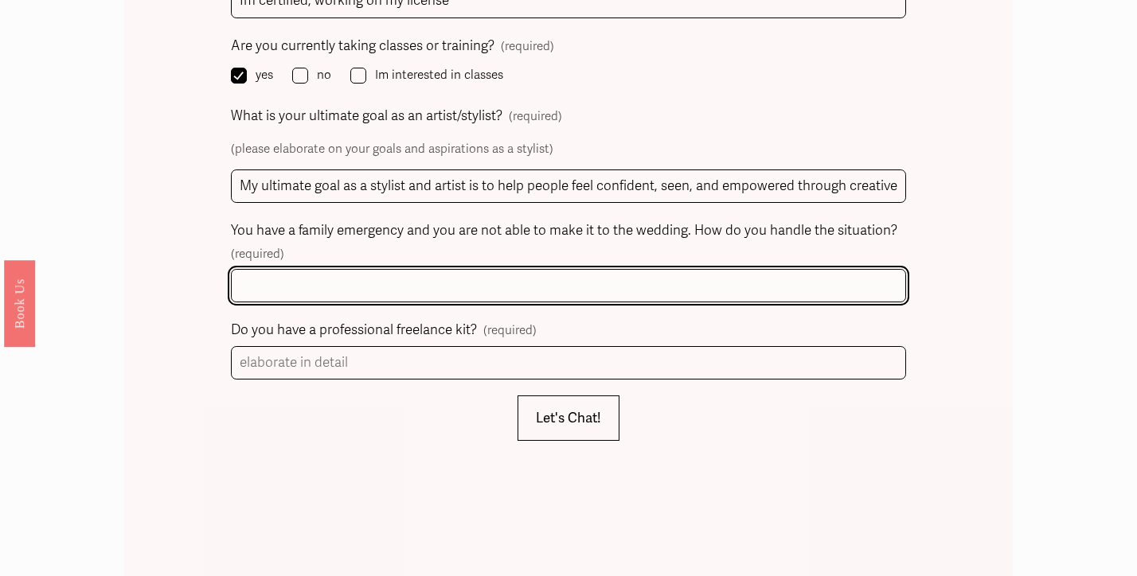
click at [534, 269] on input "You have a family emergency and you are not able to make it to the wedding. How…" at bounding box center [569, 286] width 676 height 34
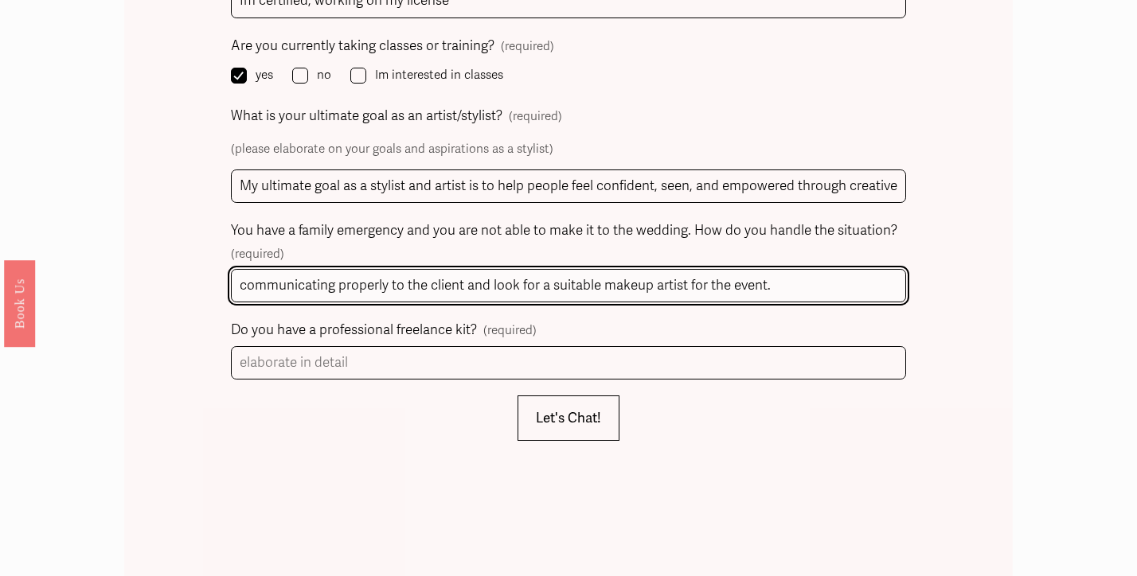
click at [690, 269] on input "communicating properly to the client and look for a suitable makeup artist for …" at bounding box center [569, 286] width 676 height 34
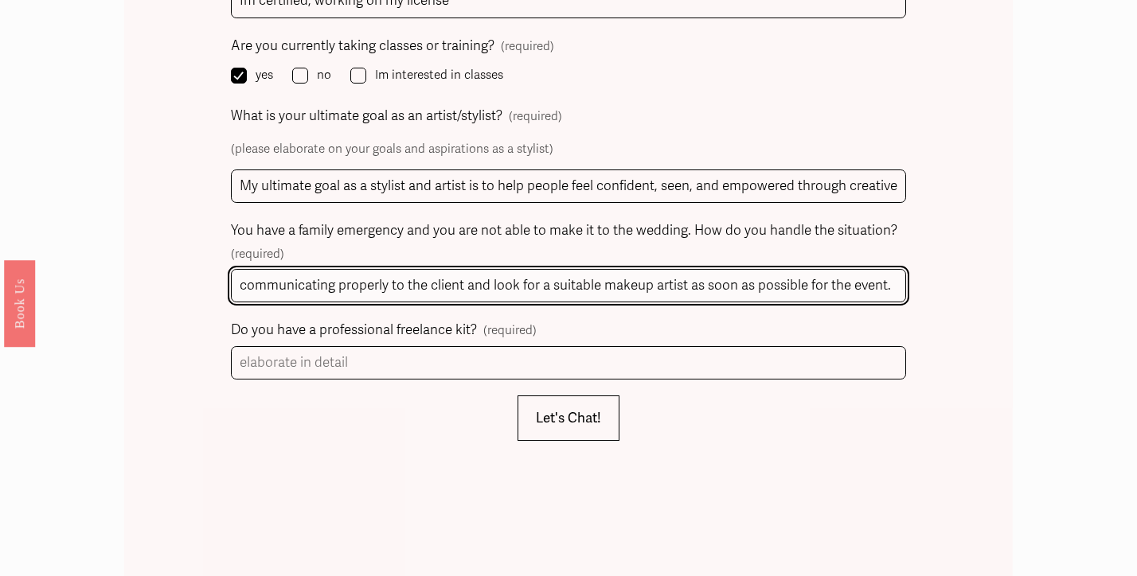
click at [402, 269] on input "communicating properly to the client and look for a suitable makeup artist as s…" at bounding box center [569, 286] width 676 height 34
click at [893, 269] on input "communicating properly with the client and look for a suitable makeup artist as…" at bounding box center [569, 286] width 676 height 34
click at [495, 269] on input "communicating properly with the client and look for a suitable makeup artist as…" at bounding box center [569, 286] width 676 height 34
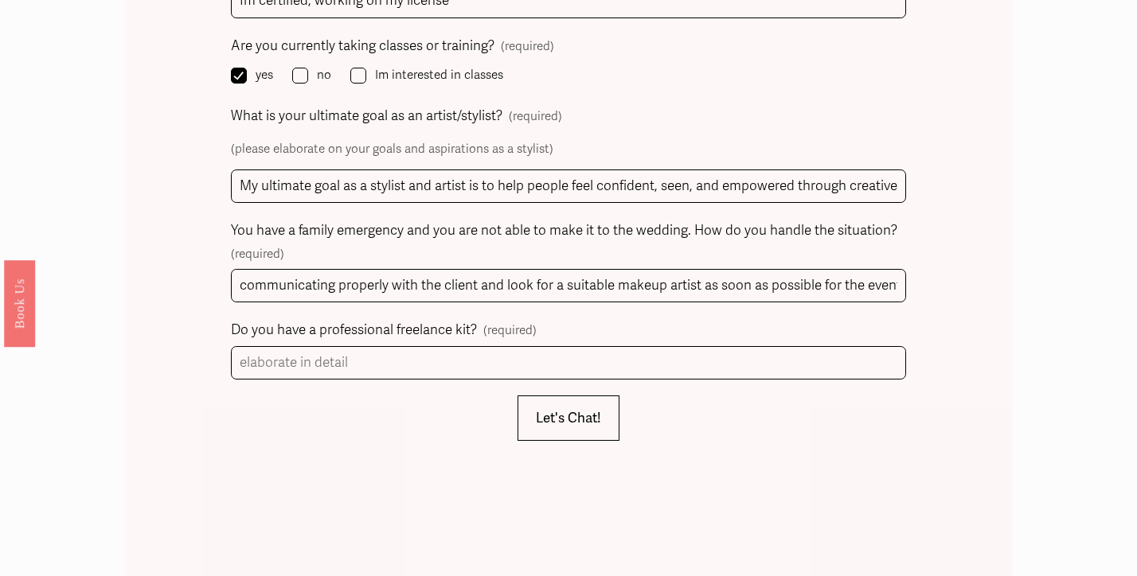
click at [231, 318] on span "Do you have a professional freelance kit?" at bounding box center [354, 330] width 246 height 25
click at [231, 346] on input "Do you have a professional freelance kit? (required)" at bounding box center [569, 363] width 676 height 34
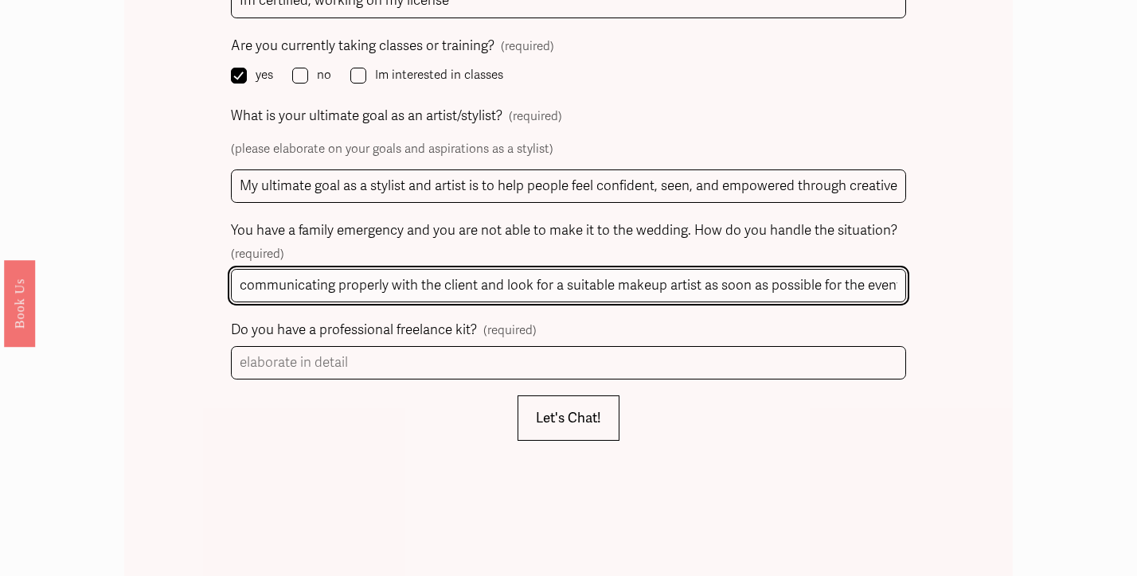
click at [704, 269] on input "communicating properly with the client and look for a suitable makeup artist as…" at bounding box center [569, 286] width 676 height 34
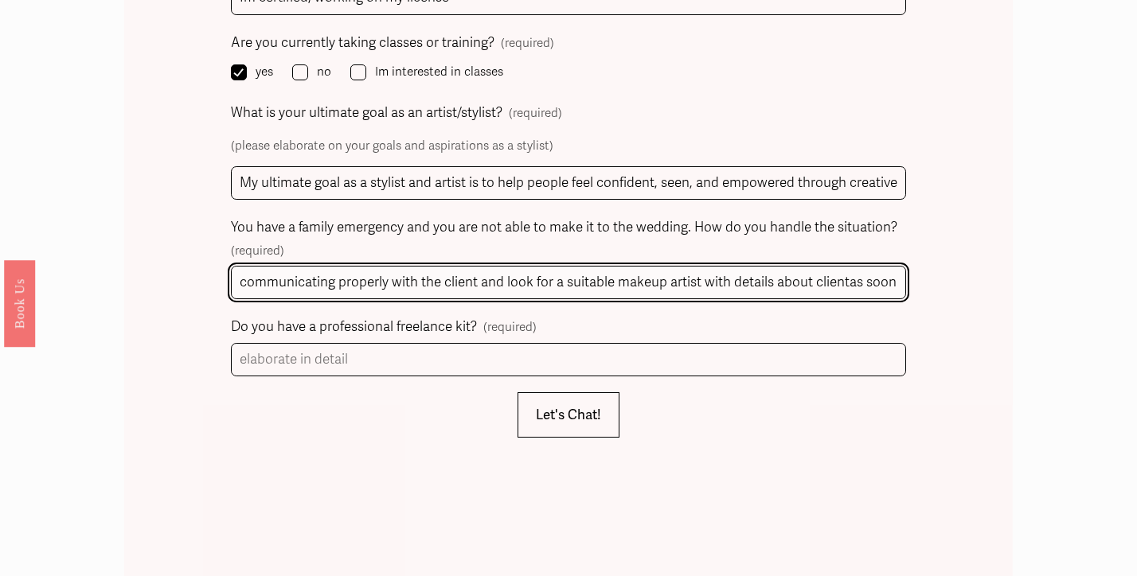
scroll to position [1820, 0]
click at [782, 265] on input "communicating properly with the client and look for a suitable makeup artist wi…" at bounding box center [569, 282] width 676 height 34
click at [815, 265] on input "communicating properly with the client and look for a suitable makeup artist wi…" at bounding box center [569, 282] width 676 height 34
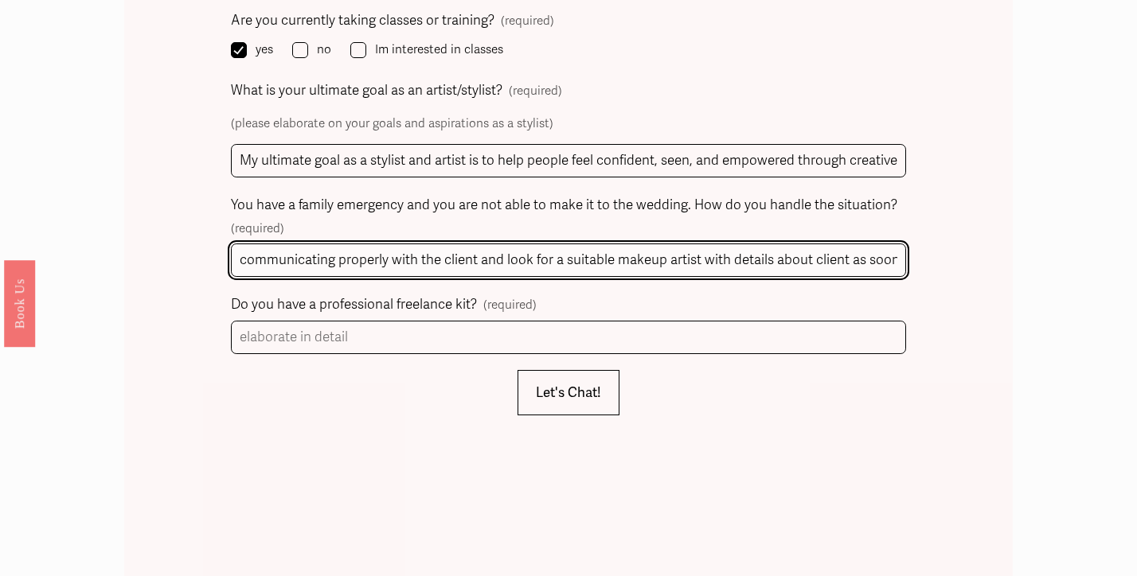
scroll to position [1854, 0]
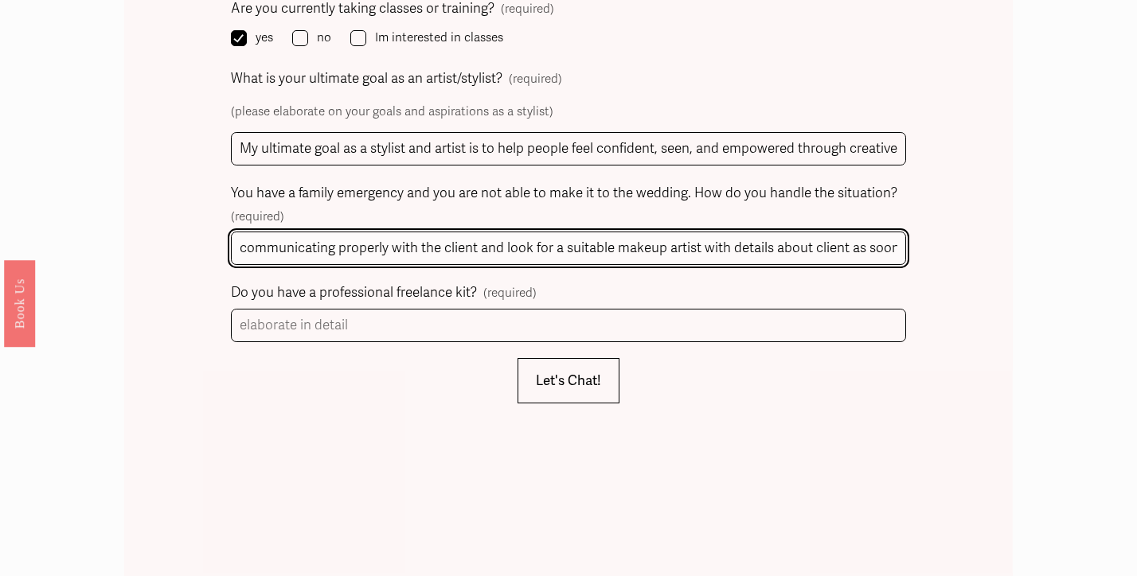
click at [603, 232] on input "communicating properly with the client and look for a suitable makeup artist wi…" at bounding box center [569, 249] width 676 height 34
click at [605, 232] on input "communicating properly with the client and look for a suitable makeup artist wi…" at bounding box center [569, 249] width 676 height 34
click at [466, 232] on input "communicating properly with the client and look for a suitable makeup artist wi…" at bounding box center [569, 249] width 676 height 34
drag, startPoint x: 565, startPoint y: 189, endPoint x: 279, endPoint y: 178, distance: 286.8
click at [279, 232] on input "communicating properly with the client and look for a suitable makeup artist wi…" at bounding box center [569, 249] width 676 height 34
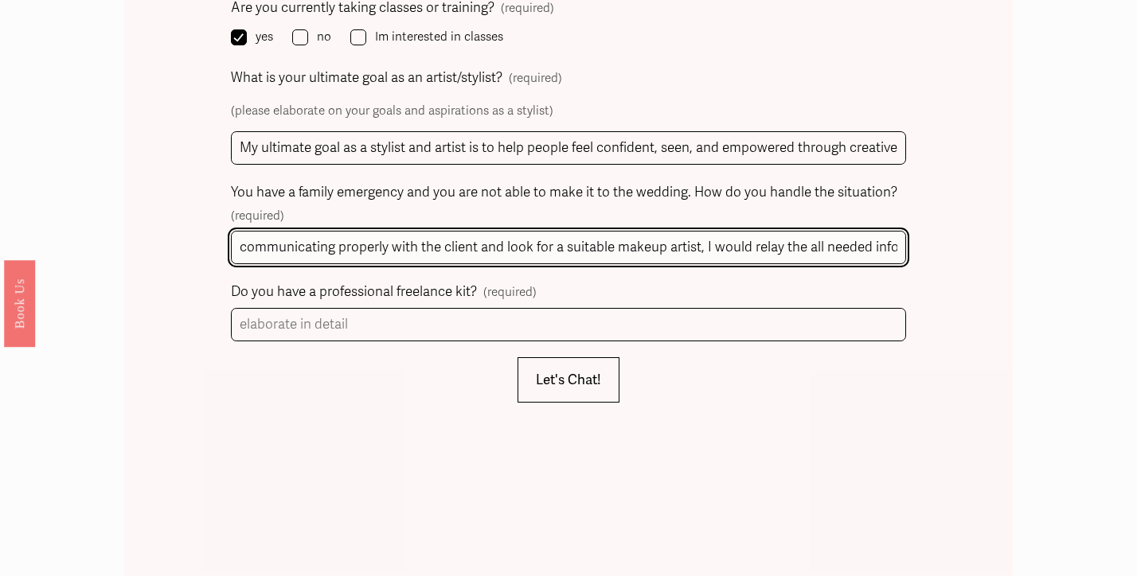
scroll to position [1855, 0]
click at [808, 231] on input "communicating properly with the client and look for a suitable makeup artist, I…" at bounding box center [569, 248] width 676 height 34
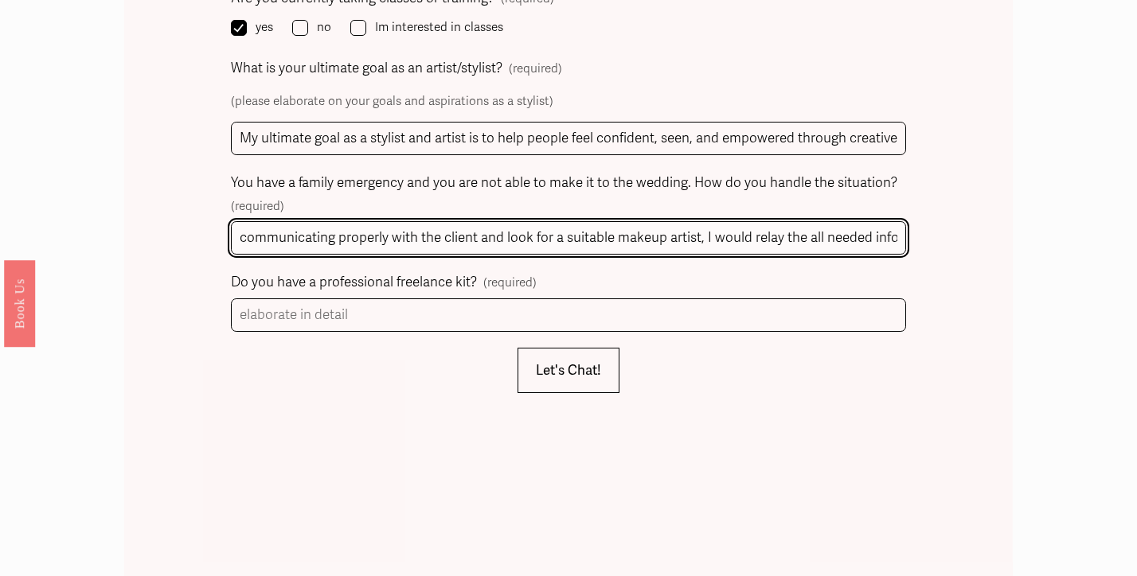
scroll to position [1865, 0]
click at [870, 220] on input "communicating properly with the client and look for a suitable makeup artist, I…" at bounding box center [569, 237] width 676 height 34
click at [890, 220] on input "communicating properly with the client and look for a suitable makeup artist, I…" at bounding box center [569, 237] width 676 height 34
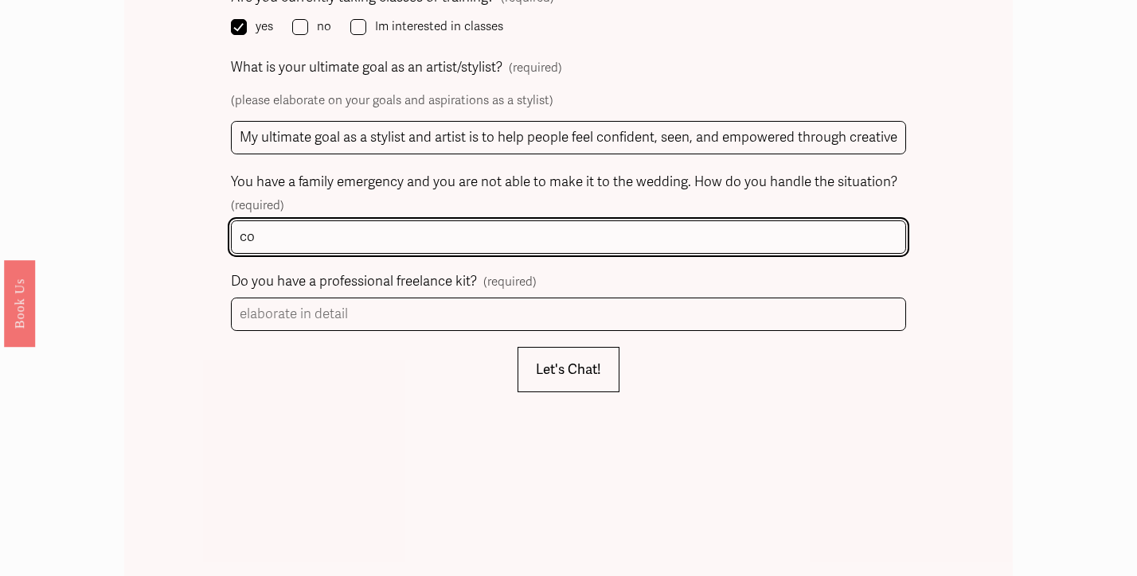
type input "c"
click at [576, 220] on input "You have a family emergency and you are not able to make it to the wedding. How…" at bounding box center [569, 237] width 676 height 34
click at [282, 220] on input "You have a family emergency and you are not able to make it to the wedding. How…" at bounding box center [569, 237] width 676 height 34
paste input "Communicating properly with the client, apologizing and assuring them I’ll find…"
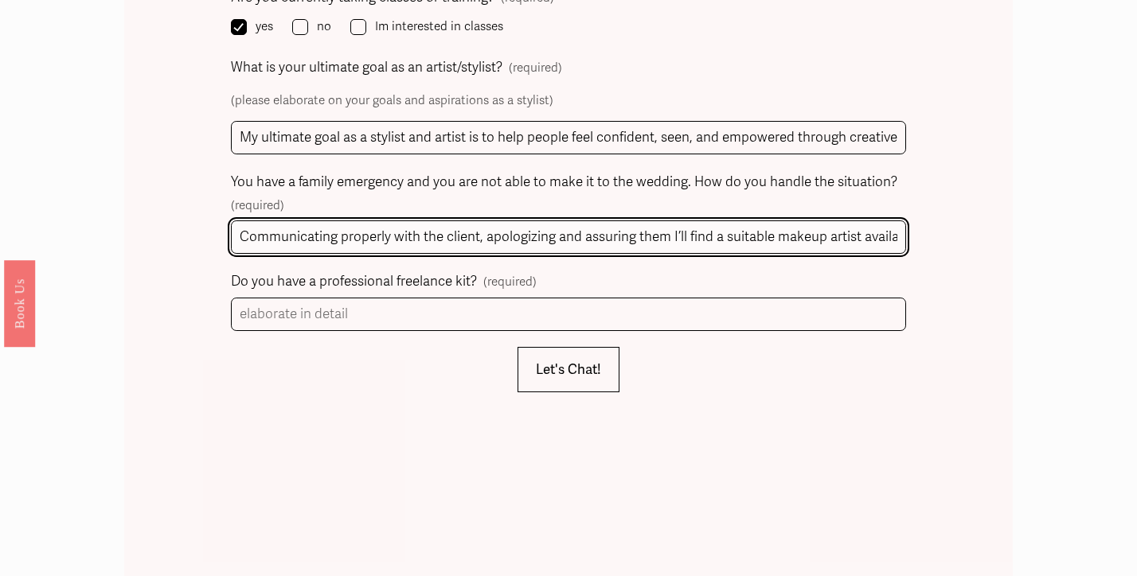
type input "Communicating properly with the client, apologizing and assuring them I’ll find…"
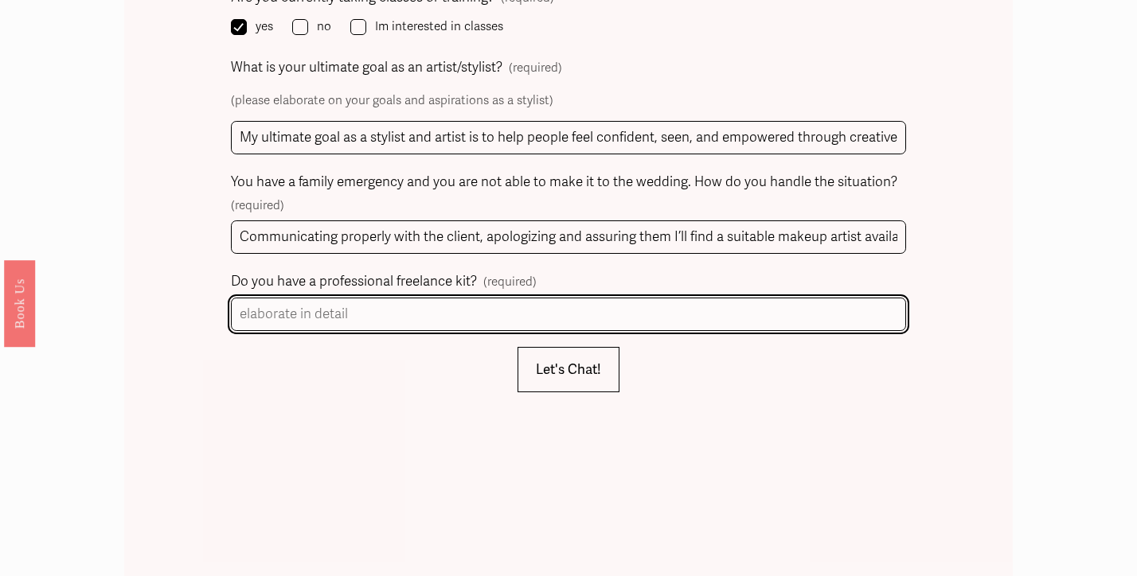
click at [439, 298] on input "Do you have a professional freelance kit? (required)" at bounding box center [569, 315] width 676 height 34
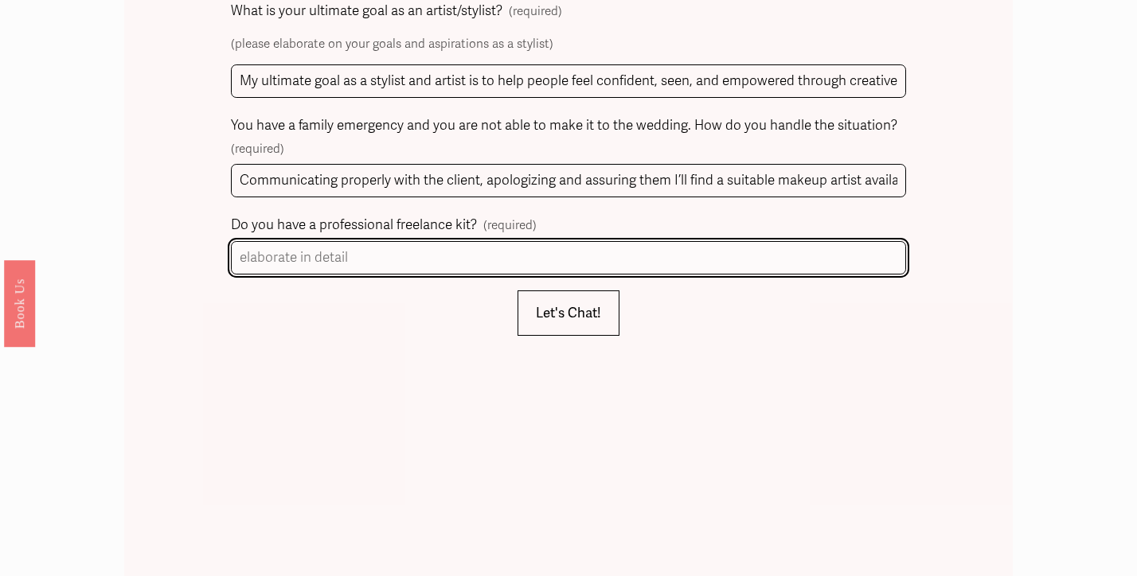
scroll to position [1926, 0]
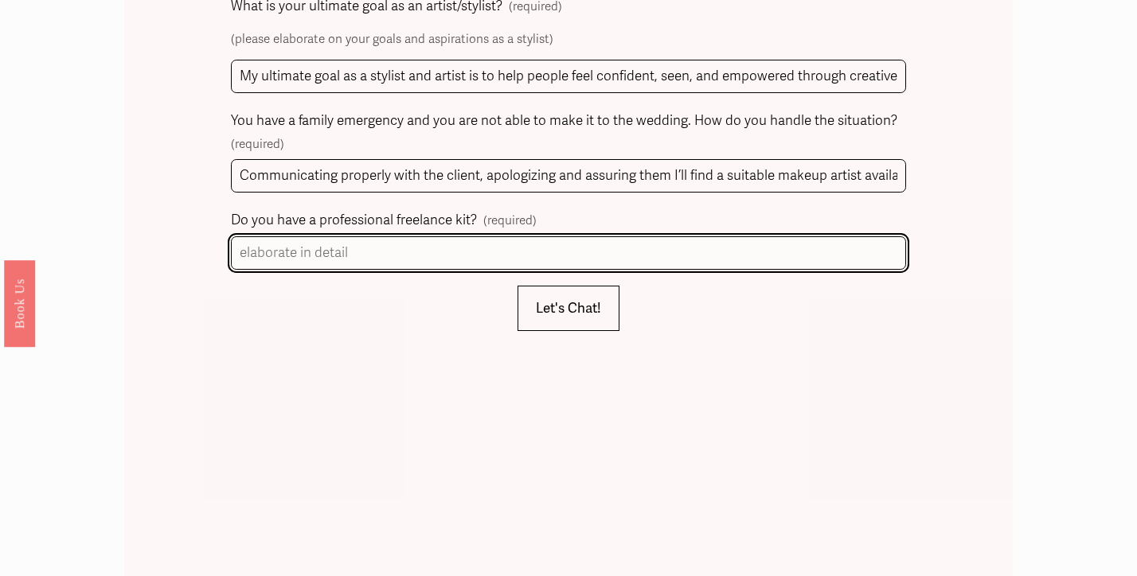
click at [270, 236] on input "Do you have a professional freelance kit? (required)" at bounding box center [569, 253] width 676 height 34
click at [597, 236] on input "yes, I have every different shade of foundations, concealers. Disposable" at bounding box center [569, 253] width 676 height 34
click at [849, 236] on input "yes, I have every different shade of foundations, concealers. Sanitary supplies…" at bounding box center [569, 253] width 676 height 34
click at [791, 236] on input "yes, I have every different shade of foundations, concealers. Sanitary supplies…" at bounding box center [569, 253] width 676 height 34
click at [879, 236] on input "yes, I have every different shade of foundations, concealers. Sanitary supplies…" at bounding box center [569, 253] width 676 height 34
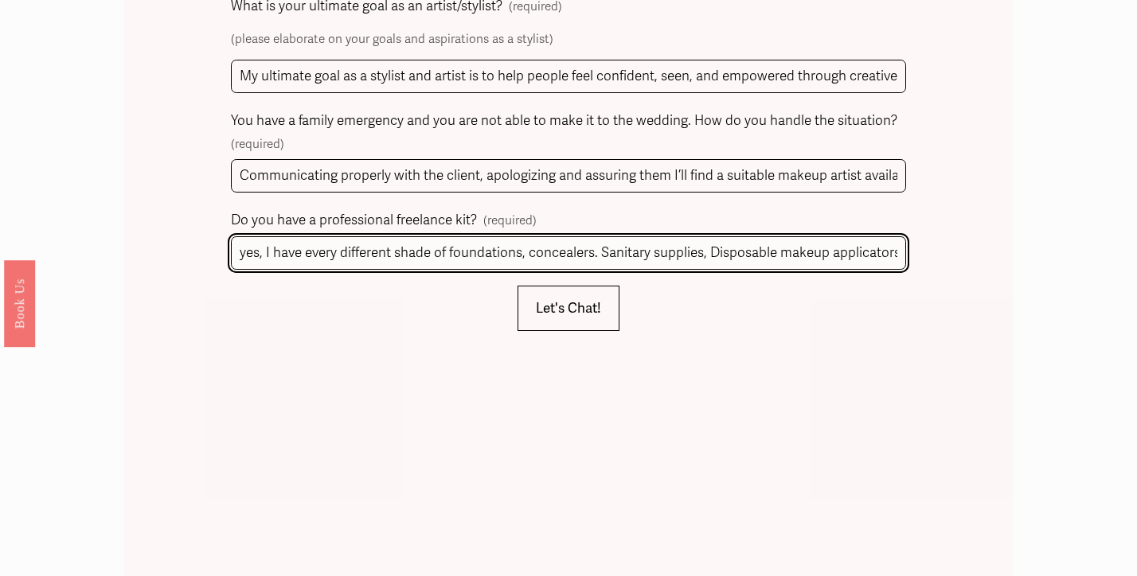
type input "yes, I have every different shade of foundations, concealers. Sanitary supplies…"
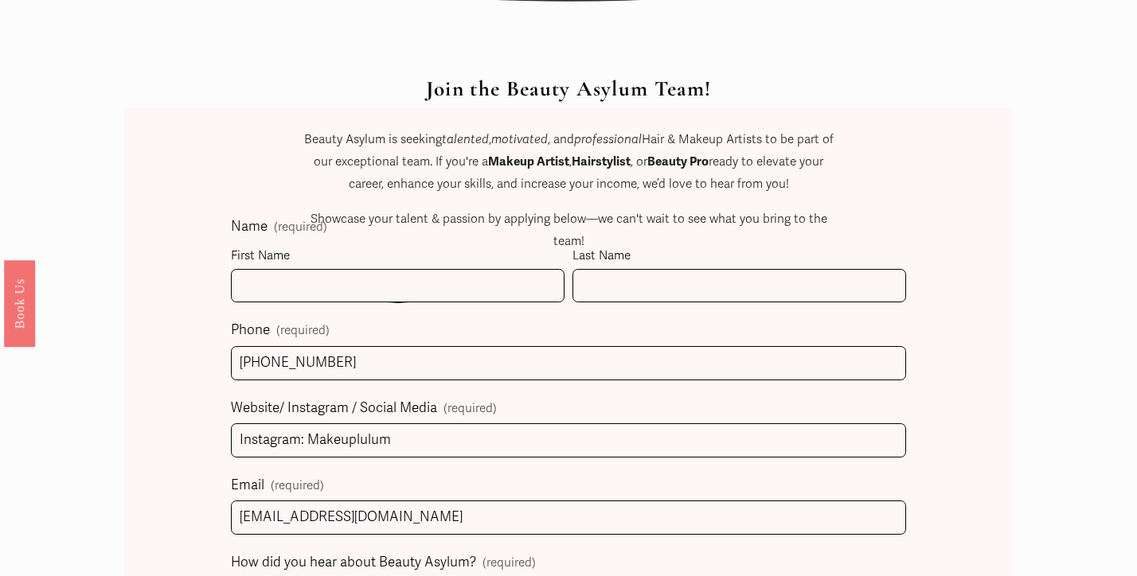
scroll to position [675, 0]
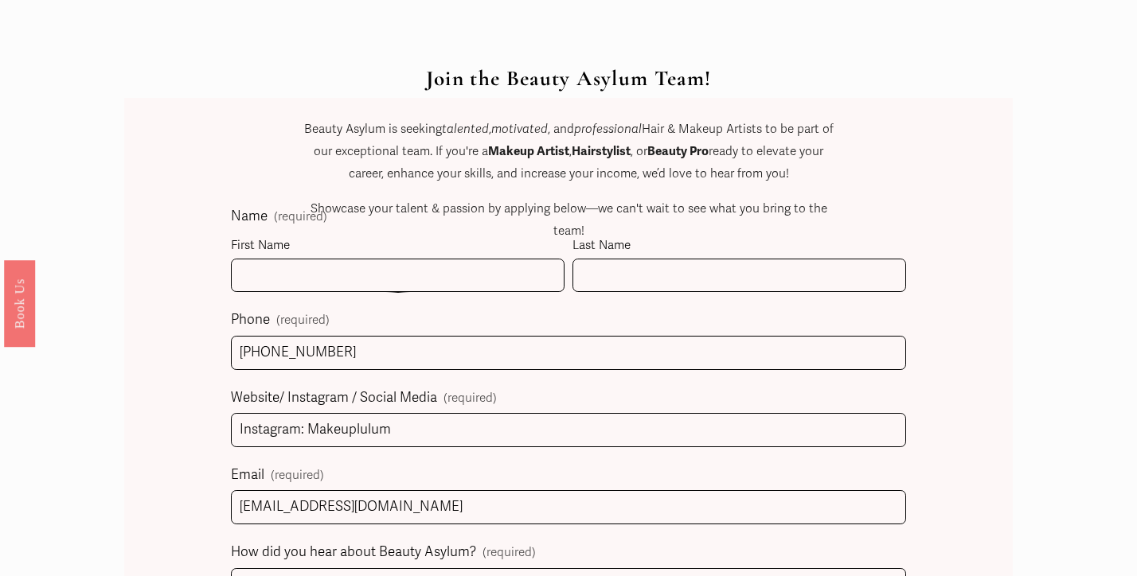
click at [497, 268] on div "Join the Beauty Asylum Team! Beauty Asylum is seeking talented , motivated , an…" at bounding box center [568, 188] width 530 height 245
click at [498, 271] on div "Join the Beauty Asylum Team! Beauty Asylum is seeking talented , motivated , an…" at bounding box center [568, 188] width 530 height 245
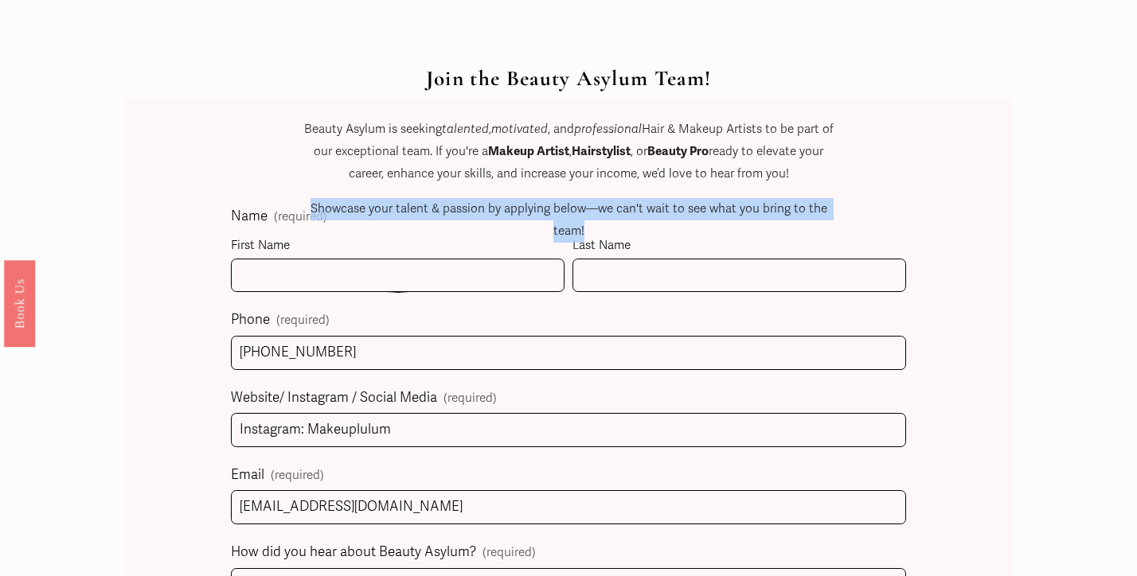
click at [498, 271] on div "Join the Beauty Asylum Team! Beauty Asylum is seeking talented , motivated , an…" at bounding box center [568, 188] width 530 height 245
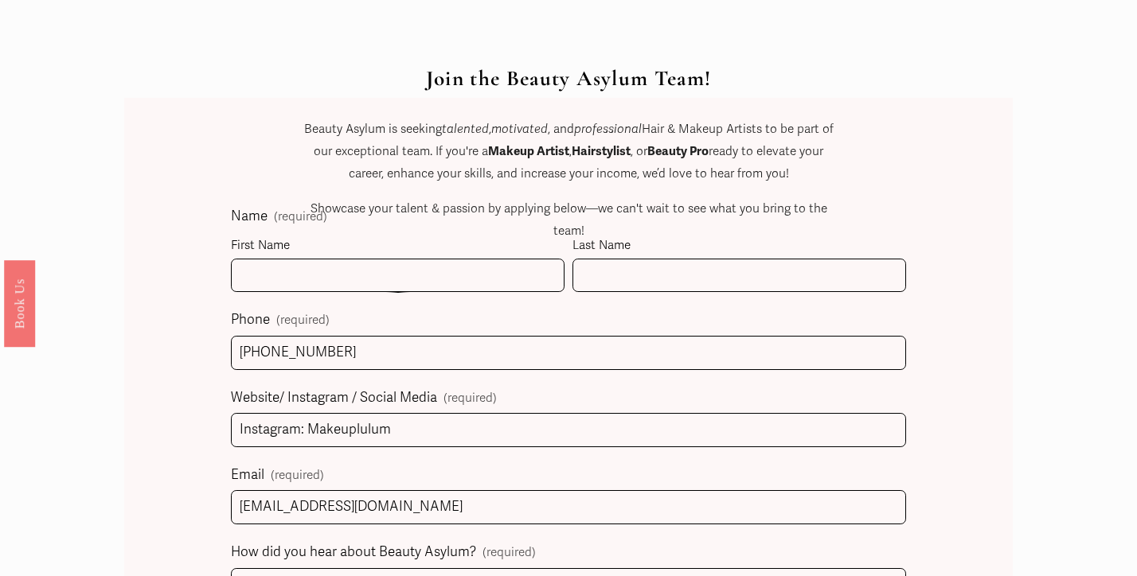
click at [755, 249] on div "Join the Beauty Asylum Team! Beauty Asylum is seeking talented , motivated , an…" at bounding box center [568, 188] width 530 height 245
click at [755, 270] on div "Join the Beauty Asylum Team! Beauty Asylum is seeking talented , motivated , an…" at bounding box center [568, 188] width 530 height 245
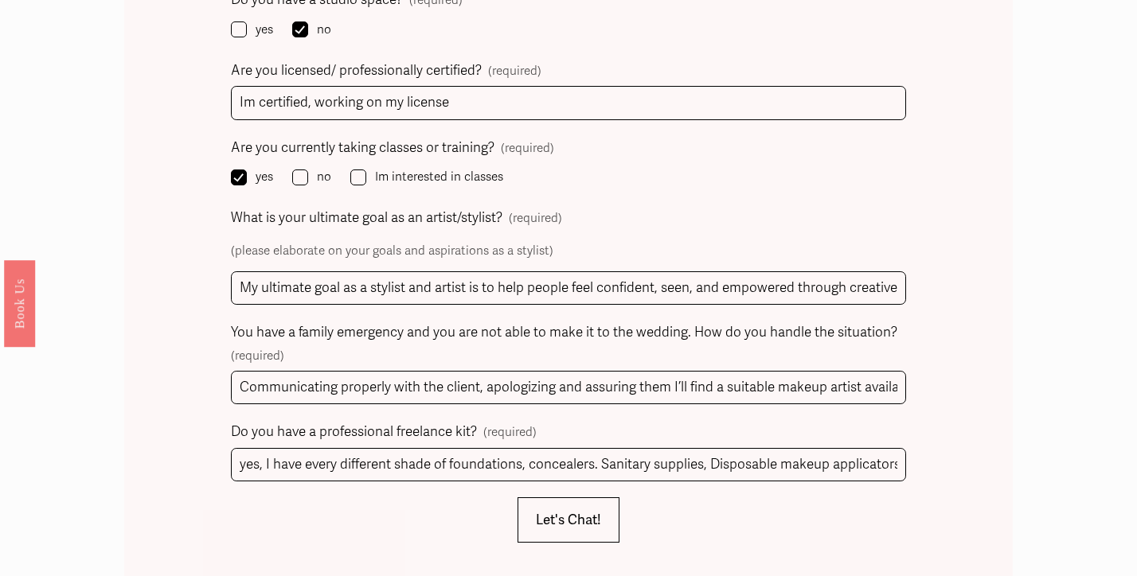
scroll to position [1717, 0]
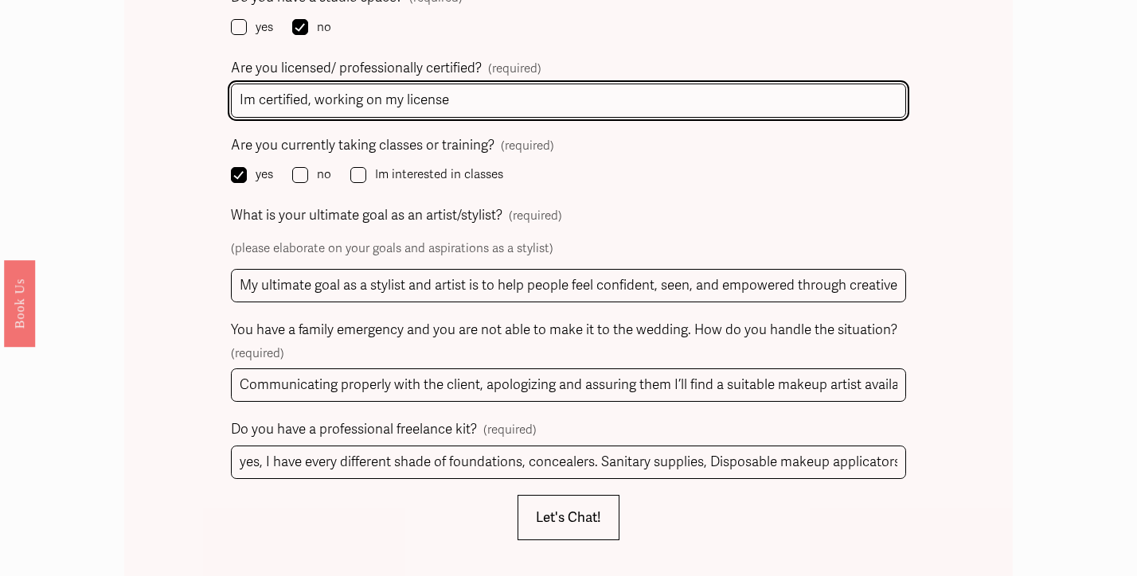
click at [673, 84] on input "Im certified, working on my license" at bounding box center [569, 101] width 676 height 34
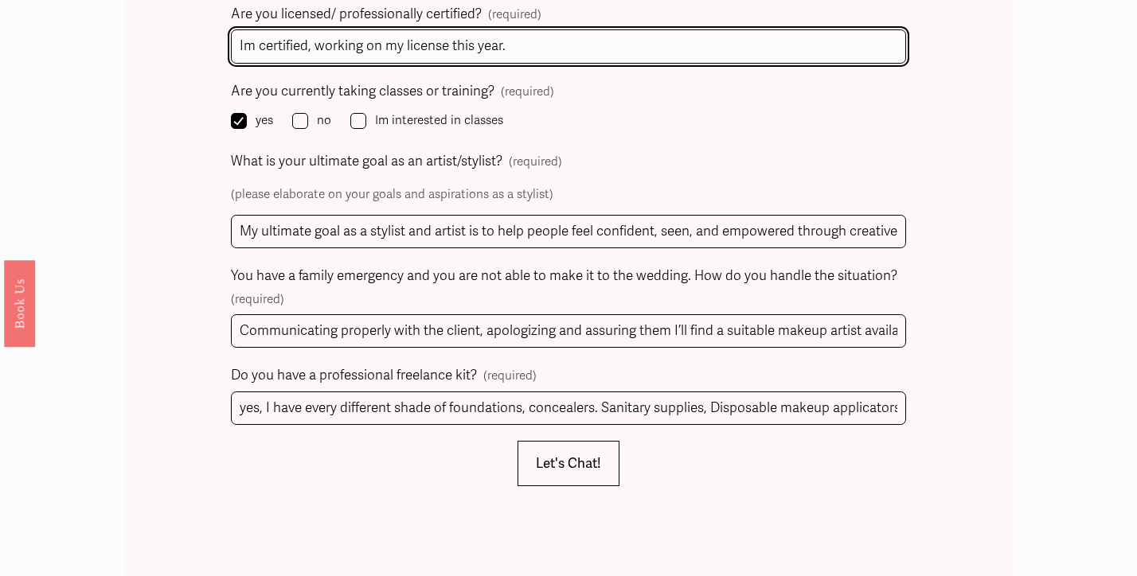
scroll to position [1789, 0]
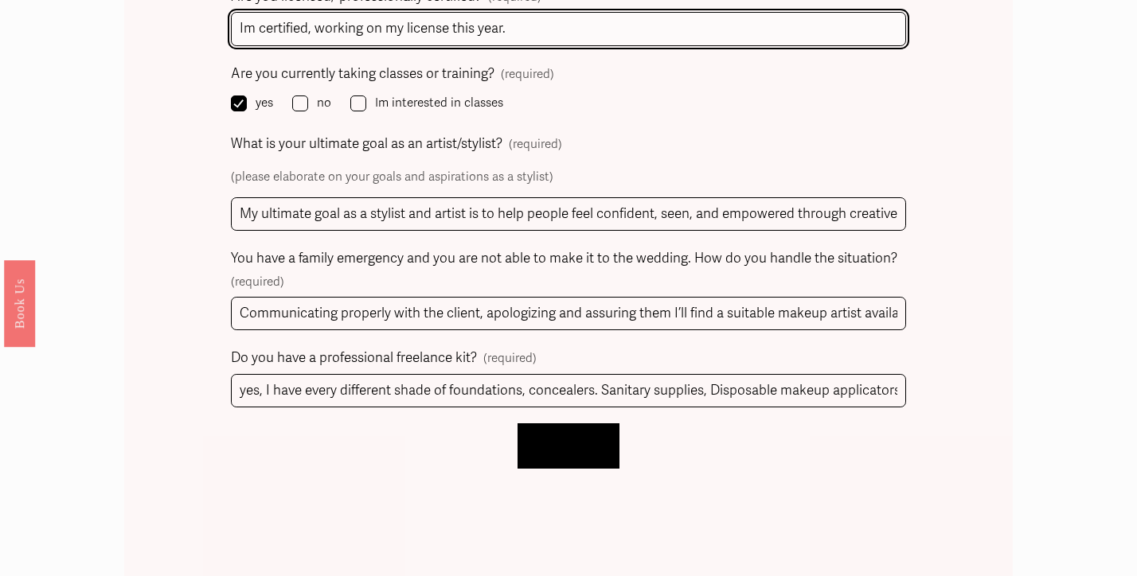
type input "Im certified, working on my license this year."
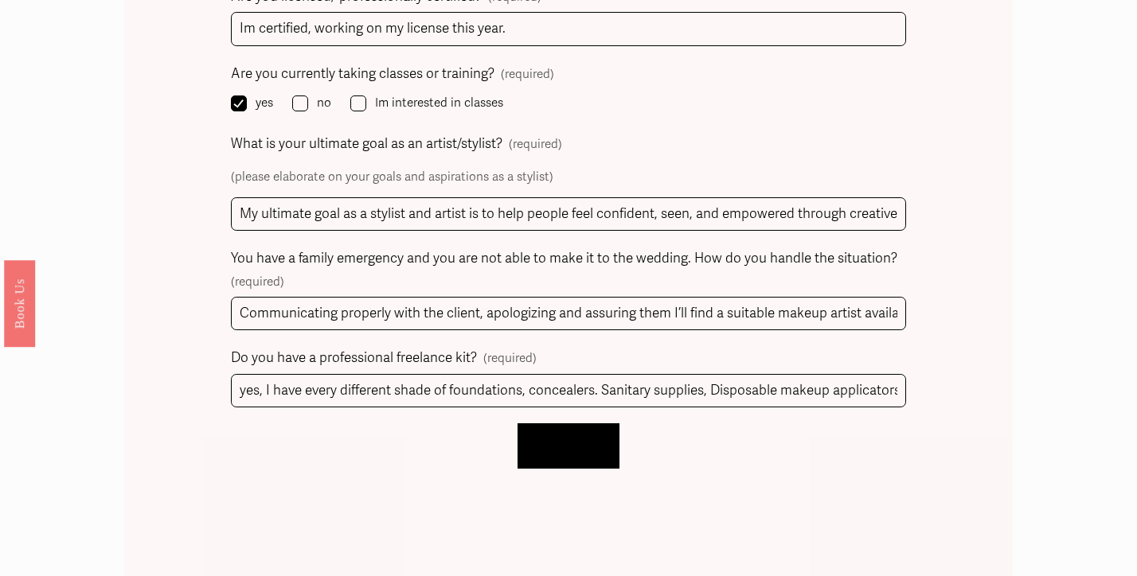
click at [609, 423] on button "Let's Chat! Let's Chat!" at bounding box center [568, 445] width 102 height 45
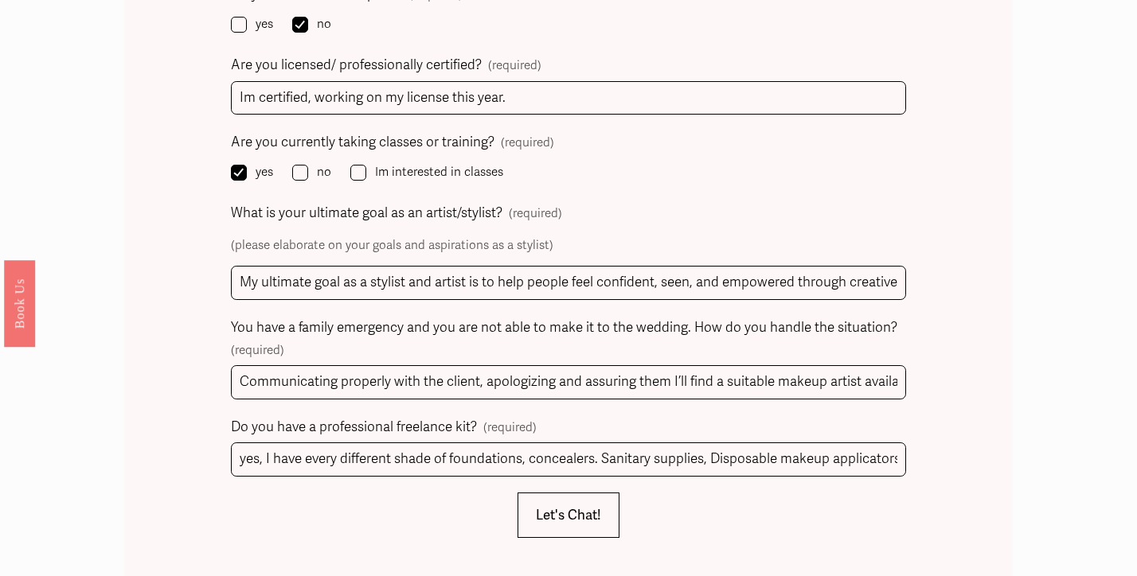
scroll to position [586, 0]
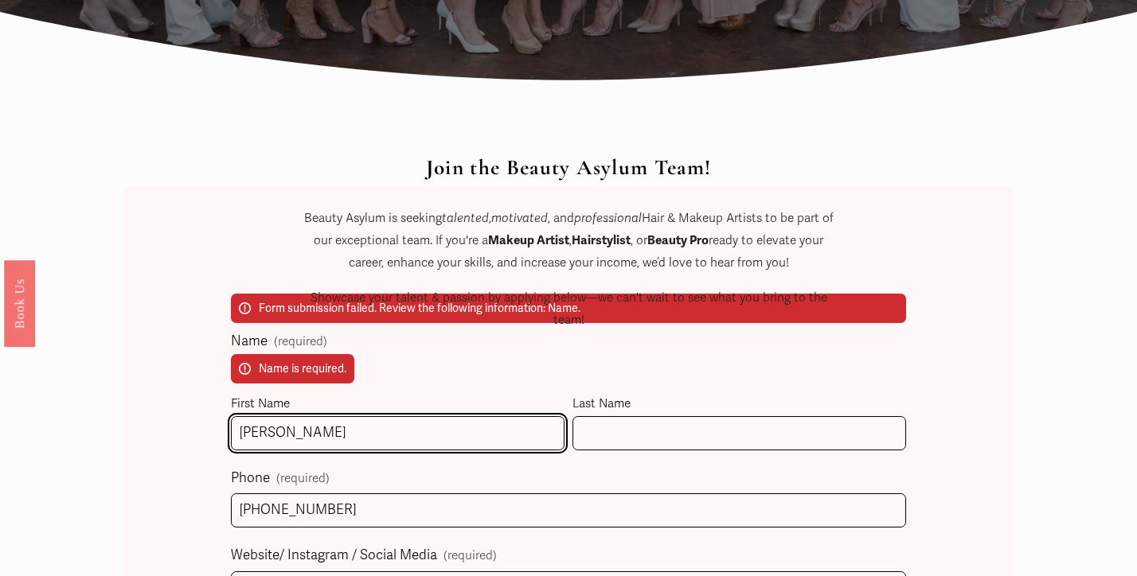
type input "[PERSON_NAME]"
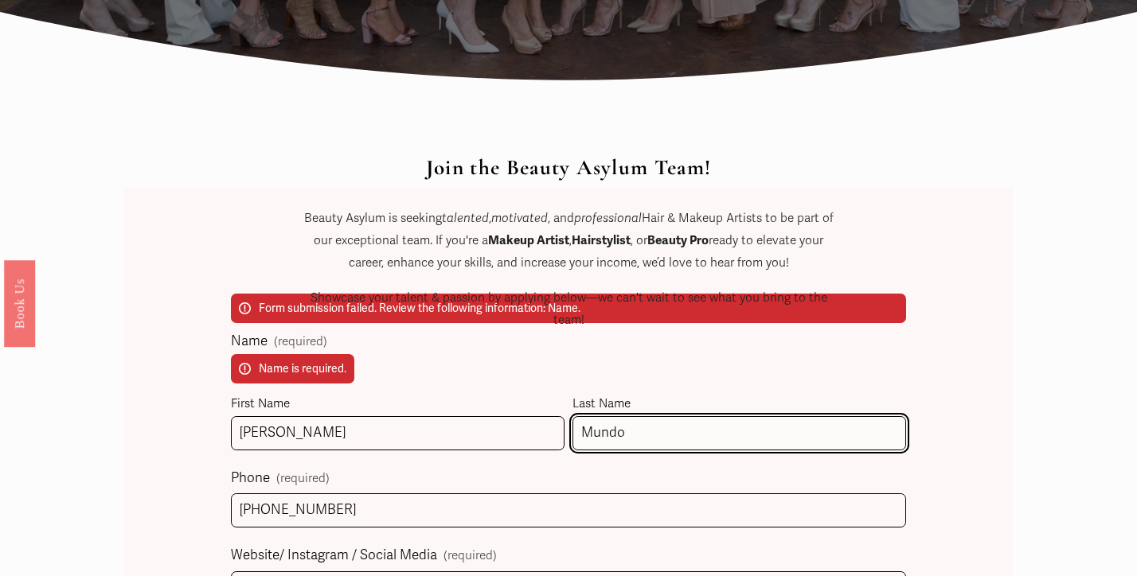
type input "Mundo"
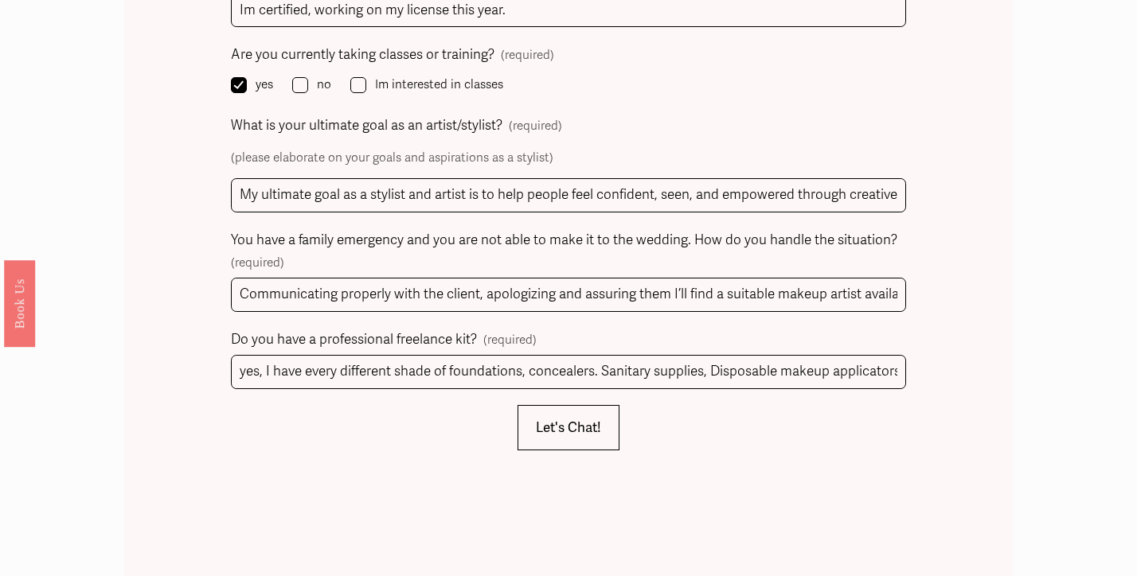
scroll to position [1877, 0]
click at [582, 419] on span "Let's Chat!" at bounding box center [568, 427] width 65 height 17
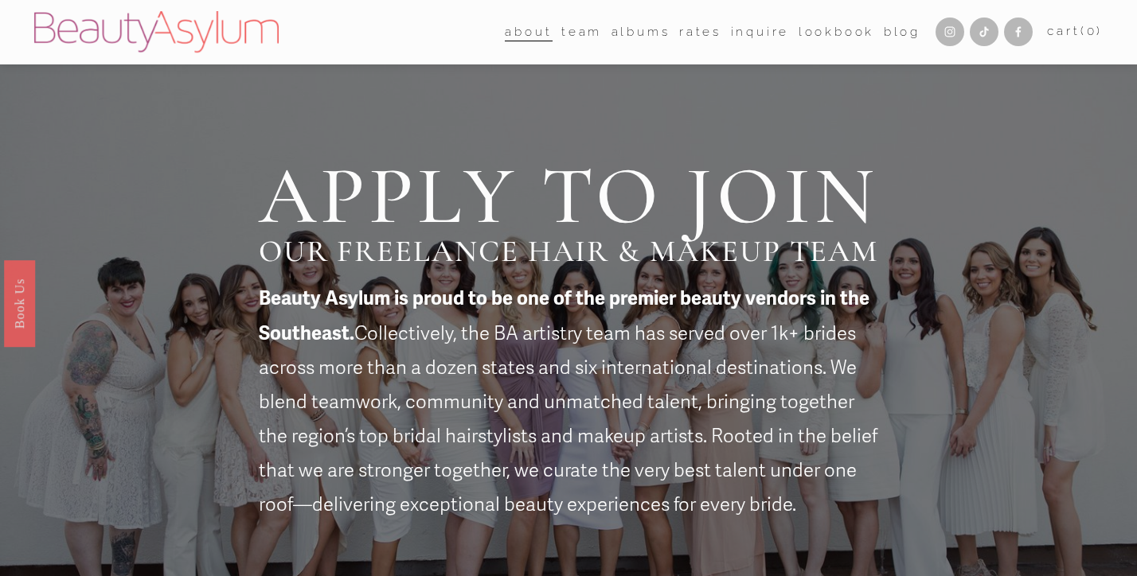
scroll to position [0, 0]
